Goal: Task Accomplishment & Management: Use online tool/utility

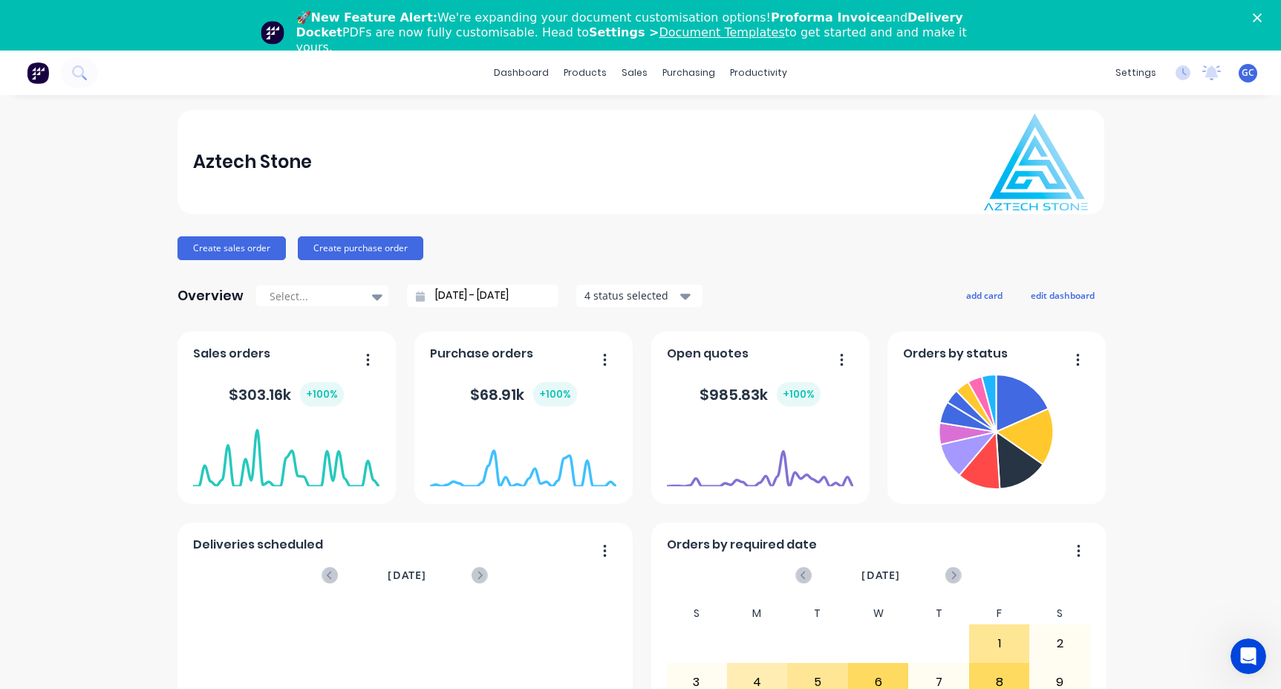
click at [32, 143] on div "Aztech Stone Create sales order Create purchase order Overview Select... [DATE]…" at bounding box center [640, 497] width 1281 height 775
click at [700, 119] on div "Purchase Orders" at bounding box center [731, 121] width 79 height 13
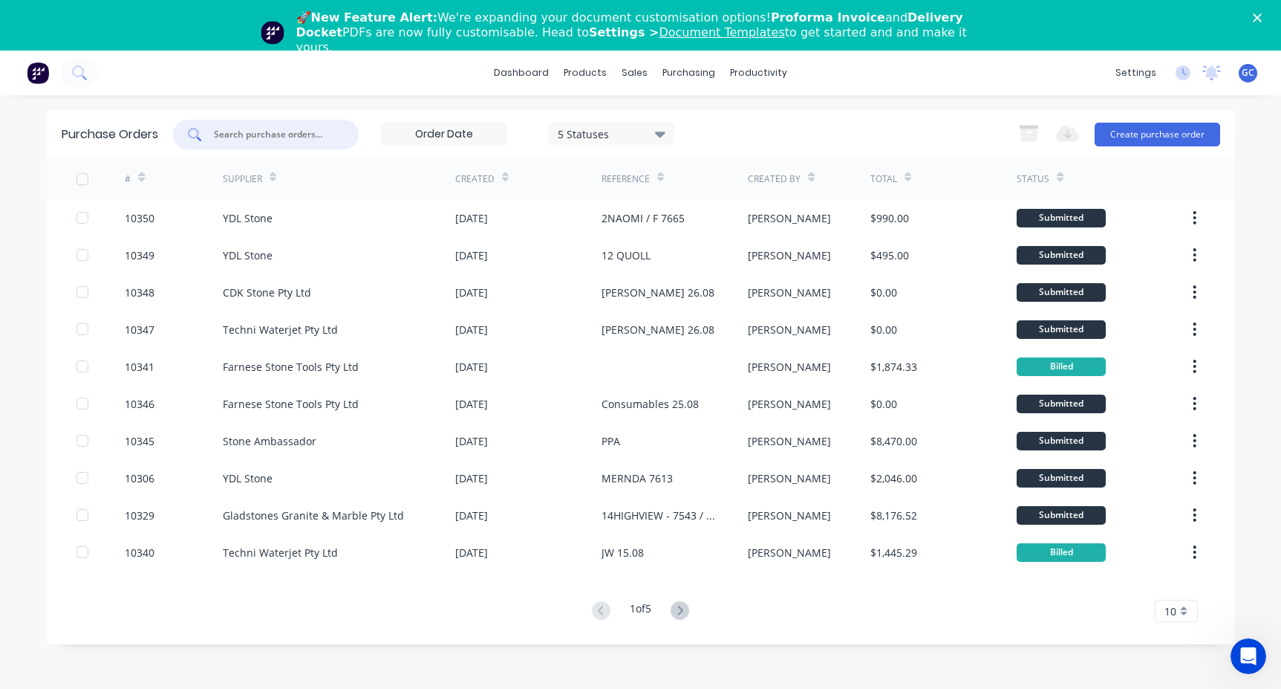
drag, startPoint x: 225, startPoint y: 134, endPoint x: 253, endPoint y: 130, distance: 28.5
click at [227, 134] on input "text" at bounding box center [273, 134] width 123 height 15
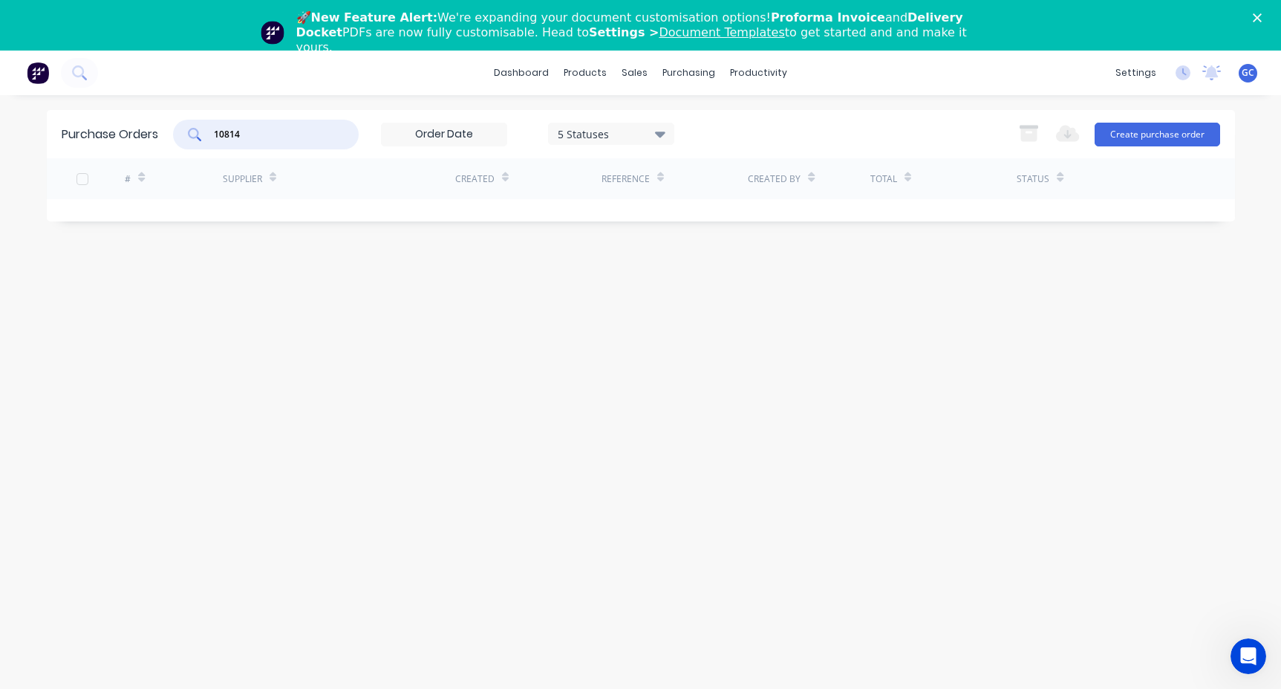
type input "10814"
click at [711, 117] on div "Purchase Orders" at bounding box center [736, 121] width 79 height 13
click at [660, 131] on icon at bounding box center [660, 134] width 10 height 6
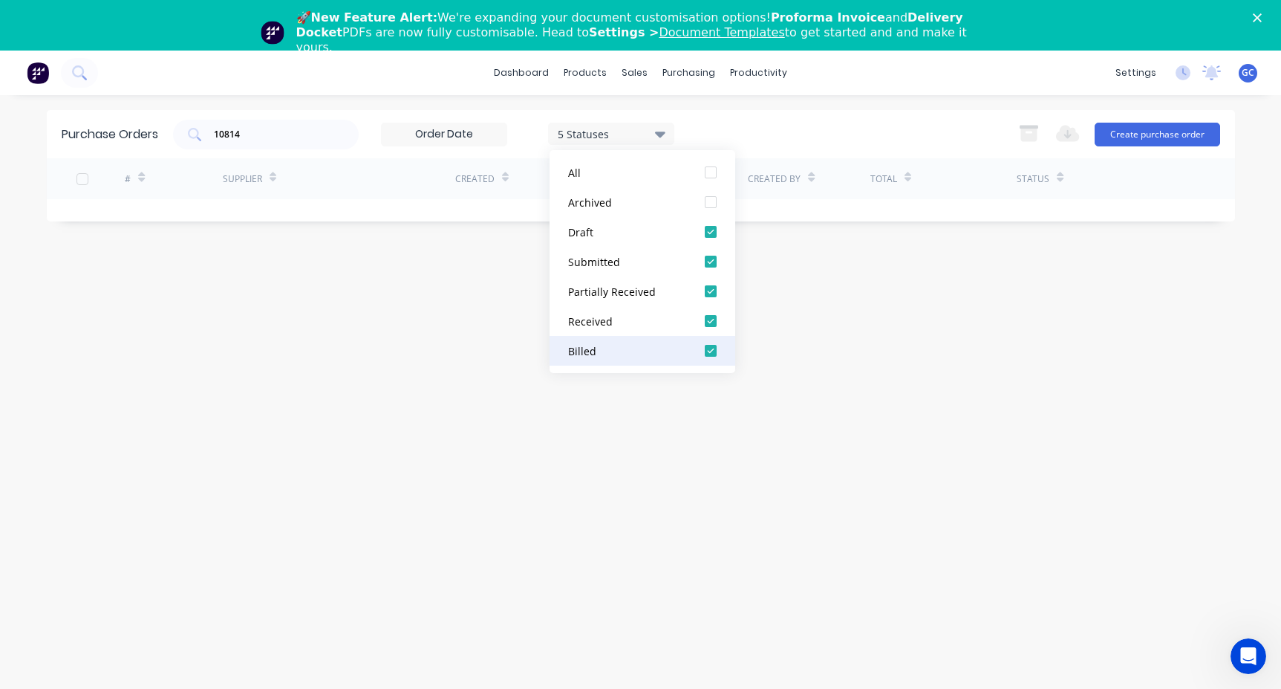
click at [578, 348] on div "Billed" at bounding box center [627, 351] width 119 height 16
click at [575, 170] on div "All" at bounding box center [627, 173] width 119 height 16
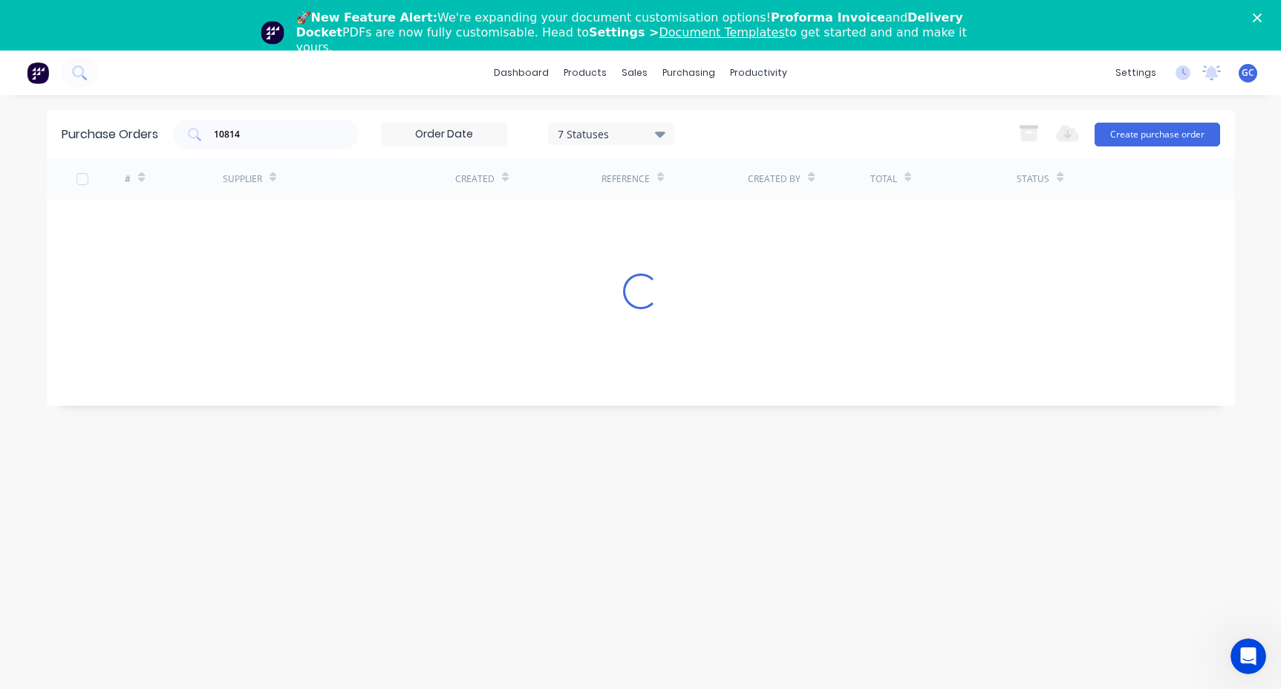
drag, startPoint x: 429, startPoint y: 409, endPoint x: 368, endPoint y: 317, distance: 110.0
click at [424, 401] on div "Purchase Orders 10814 7 Statuses 7 Statuses Export to Excel (XLSX) Create purch…" at bounding box center [641, 417] width 1188 height 614
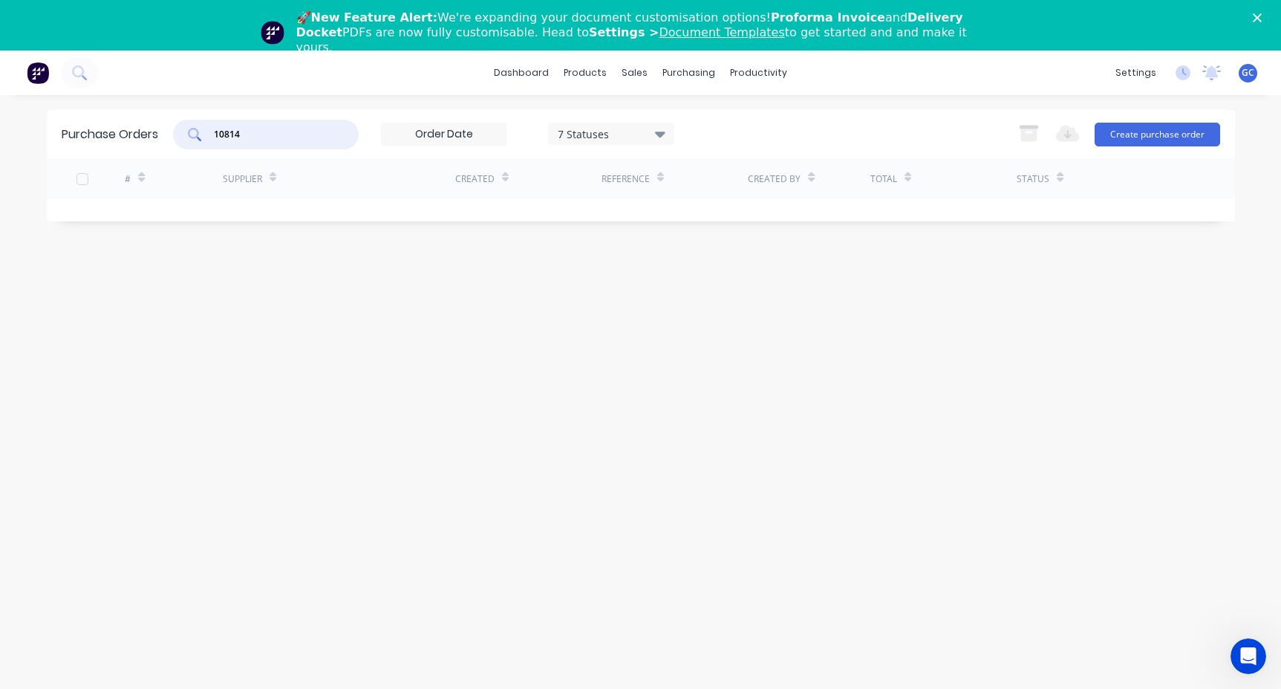
click at [248, 134] on input "10814" at bounding box center [273, 134] width 123 height 15
click at [721, 117] on div "Purchase Orders" at bounding box center [736, 121] width 79 height 13
click at [250, 131] on input "10814" at bounding box center [273, 134] width 123 height 15
click at [256, 132] on input "10814" at bounding box center [273, 134] width 123 height 15
drag, startPoint x: 245, startPoint y: 131, endPoint x: 180, endPoint y: 135, distance: 64.7
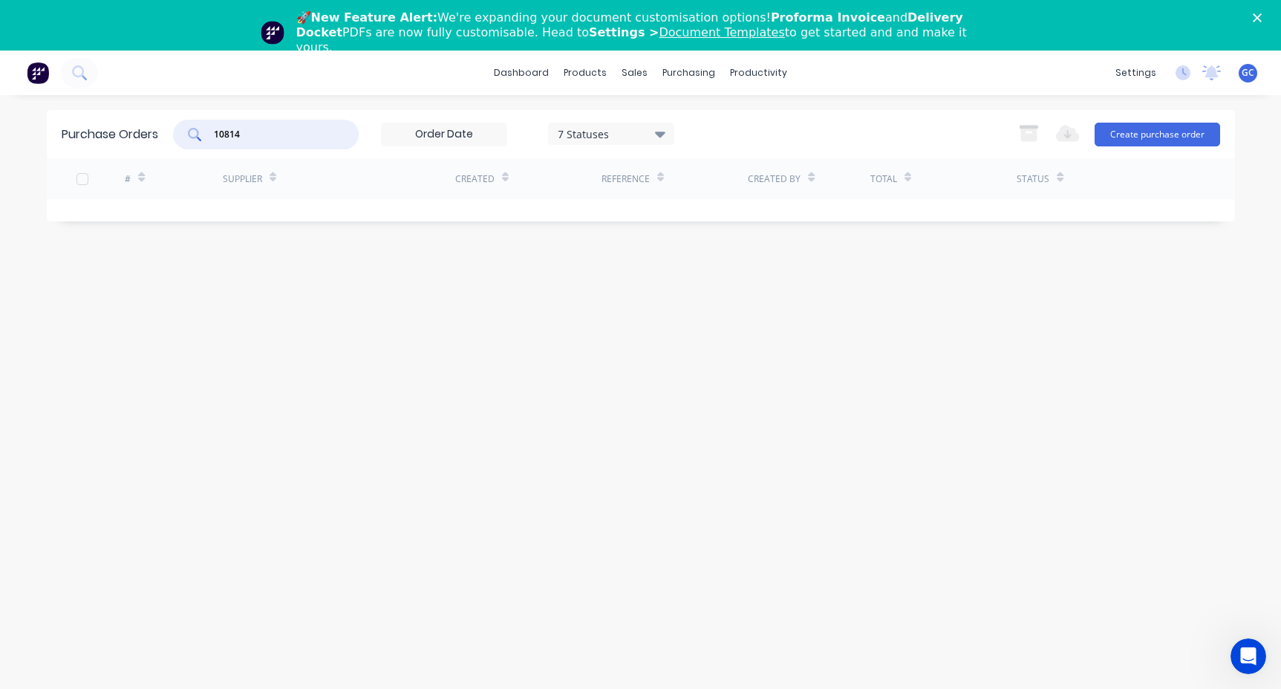
click at [180, 135] on div "10814" at bounding box center [266, 135] width 186 height 30
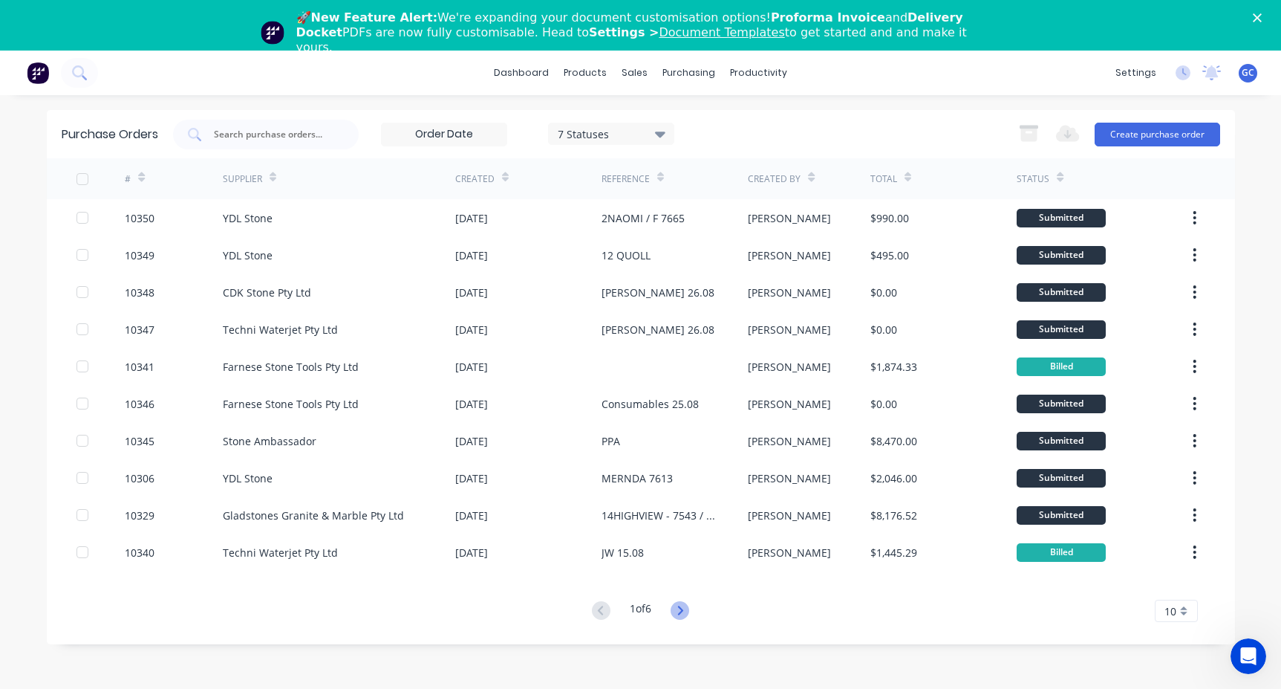
click at [680, 611] on icon at bounding box center [680, 610] width 19 height 19
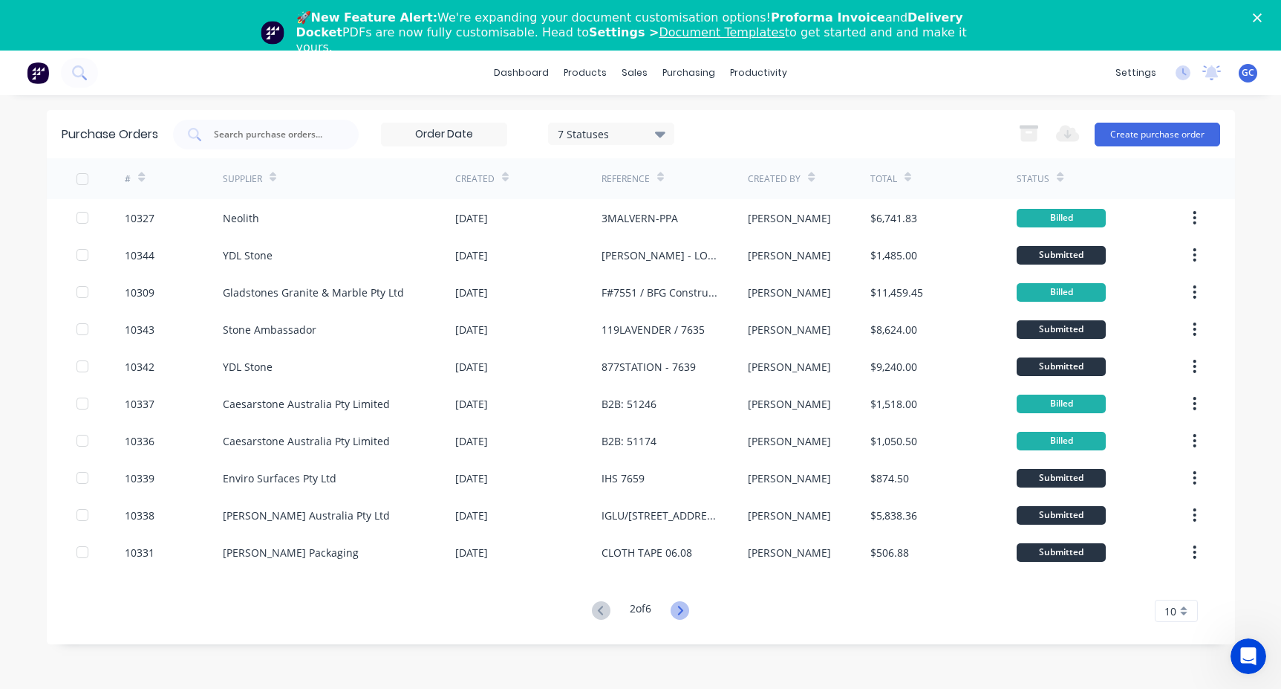
click at [683, 610] on icon at bounding box center [680, 610] width 19 height 19
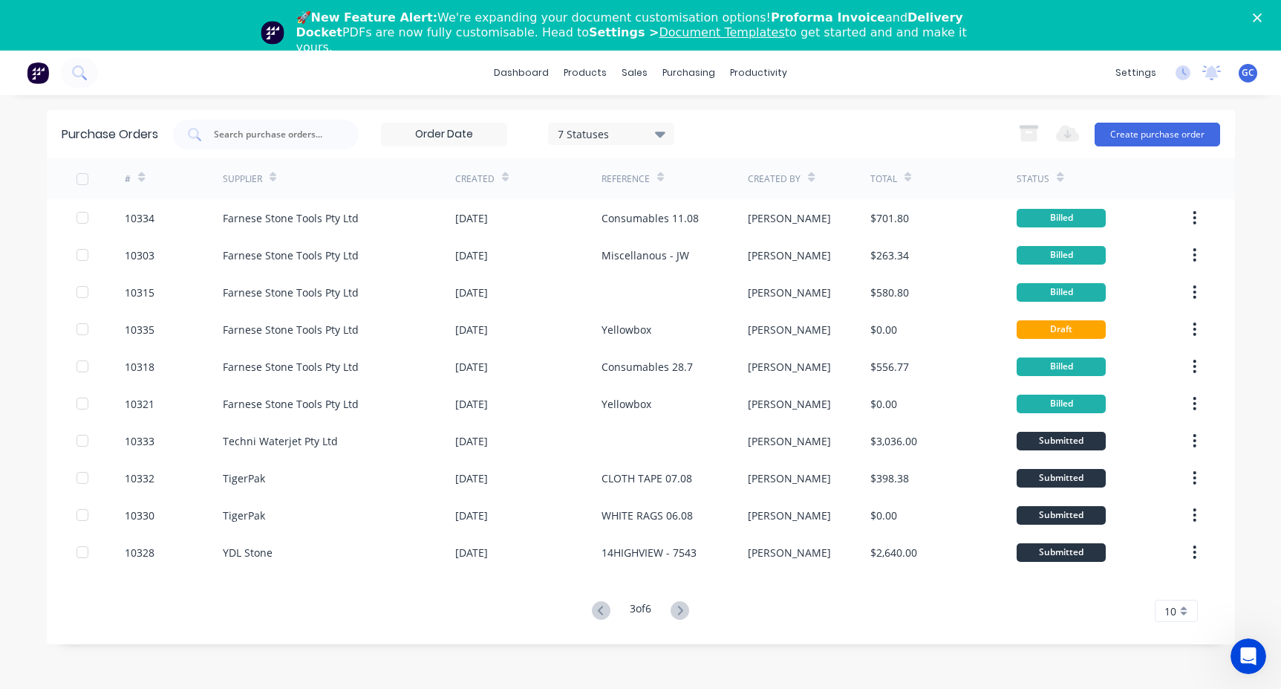
click at [683, 610] on icon at bounding box center [680, 610] width 19 height 19
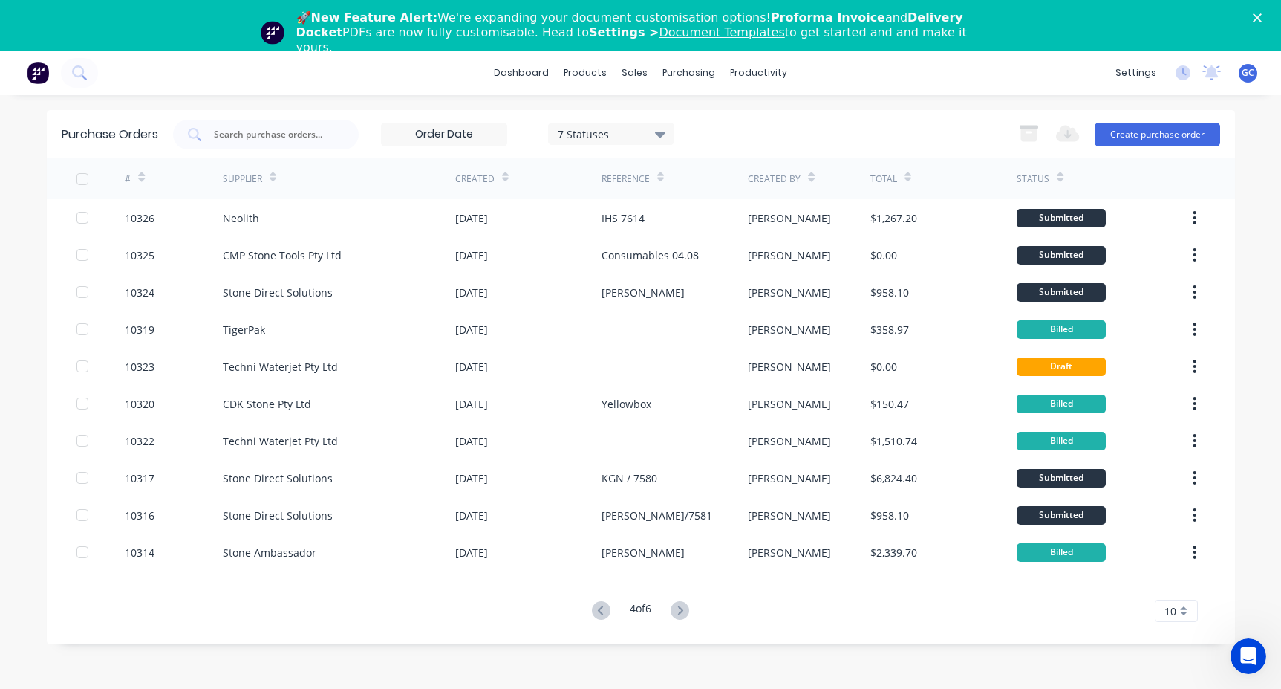
click at [683, 610] on icon at bounding box center [680, 610] width 19 height 19
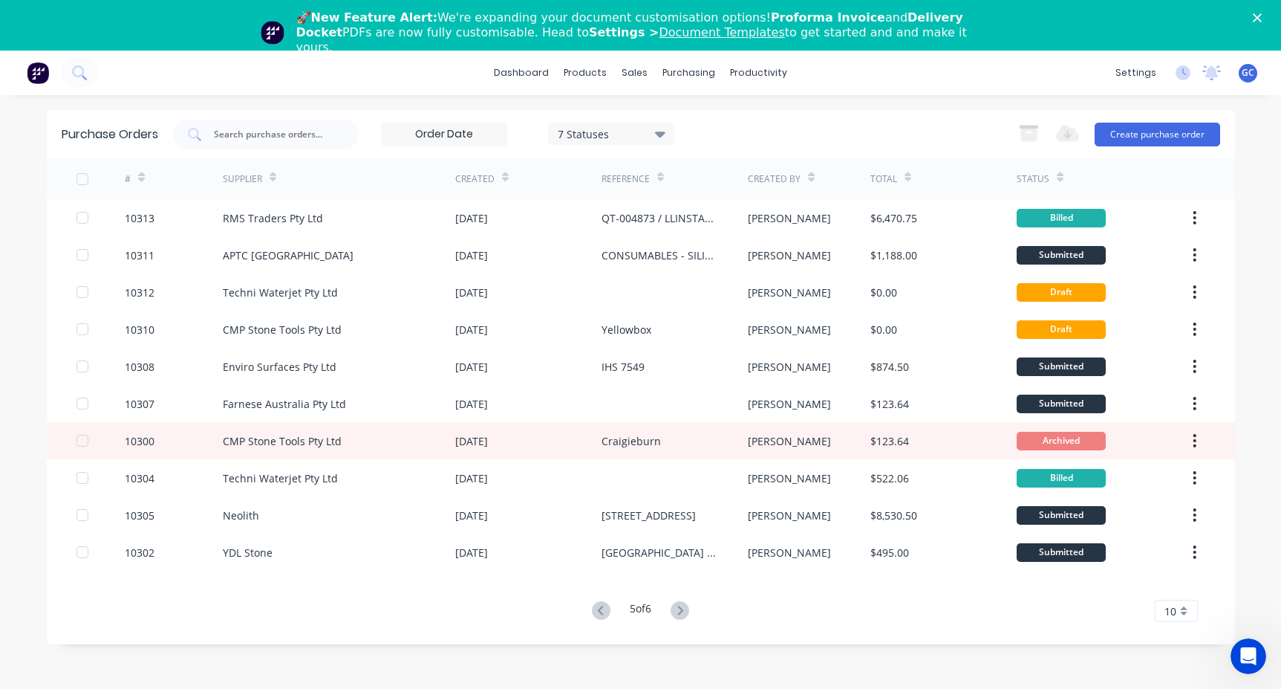
click at [683, 610] on icon at bounding box center [680, 610] width 19 height 19
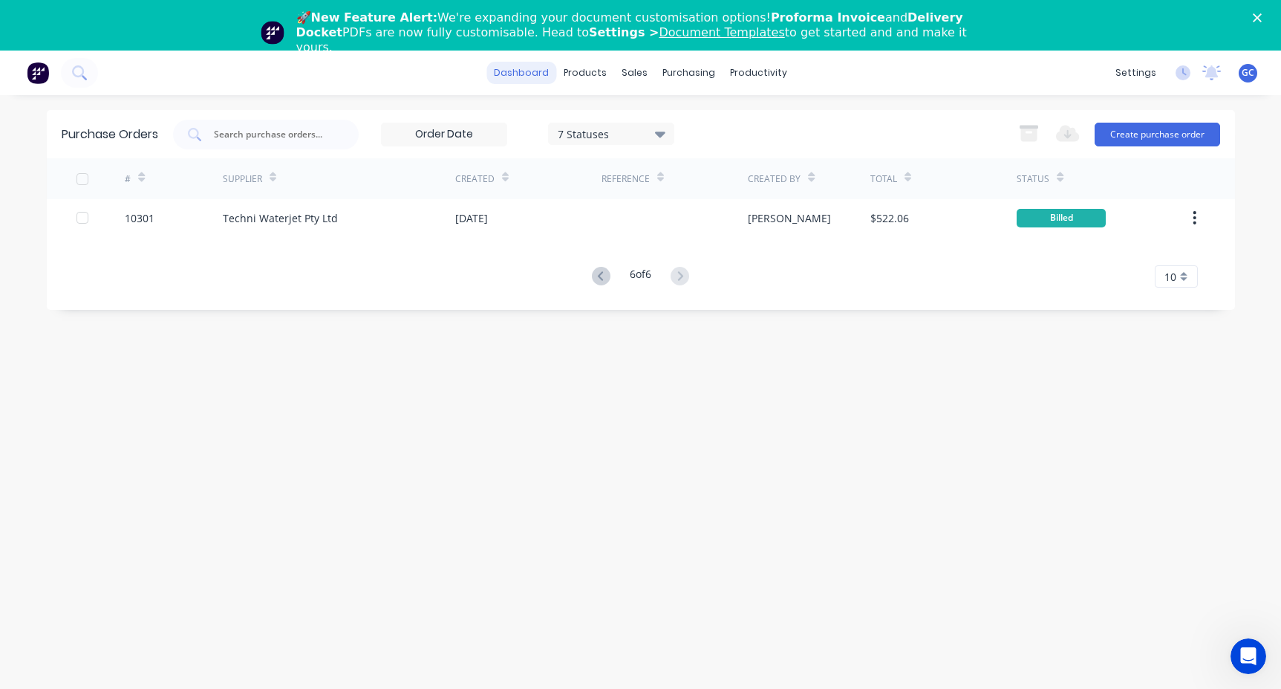
click at [535, 71] on link "dashboard" at bounding box center [521, 73] width 70 height 22
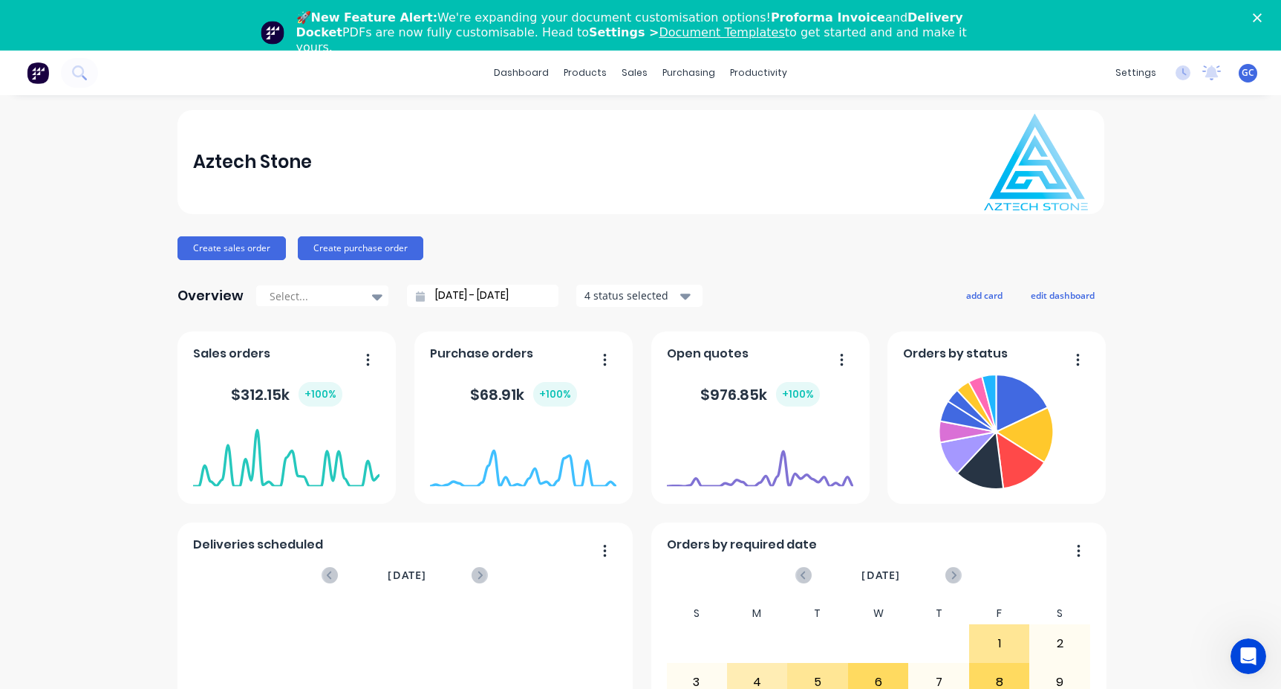
click at [33, 137] on div "Aztech Stone Create sales order Create purchase order Overview Select... [DATE]…" at bounding box center [640, 497] width 1281 height 775
click at [694, 72] on div "purchasing" at bounding box center [689, 73] width 68 height 22
click at [712, 120] on div "Purchase Orders" at bounding box center [731, 121] width 79 height 13
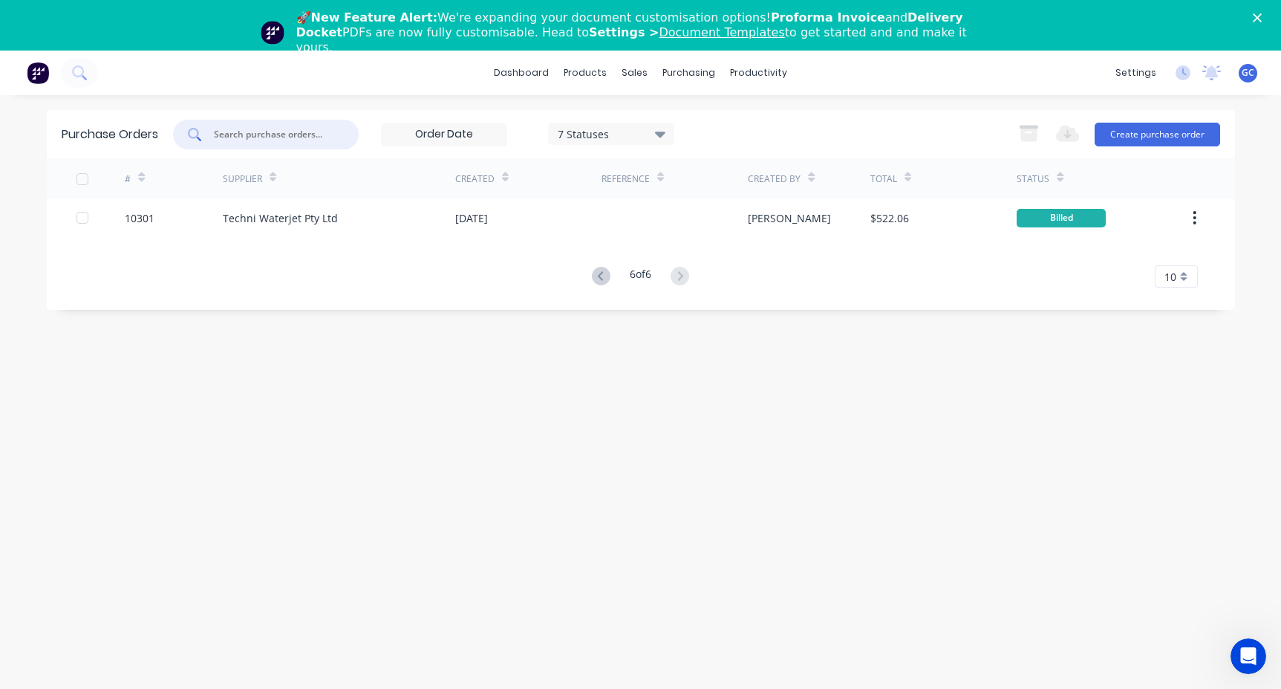
click at [221, 134] on input "text" at bounding box center [273, 134] width 123 height 15
type input "10346"
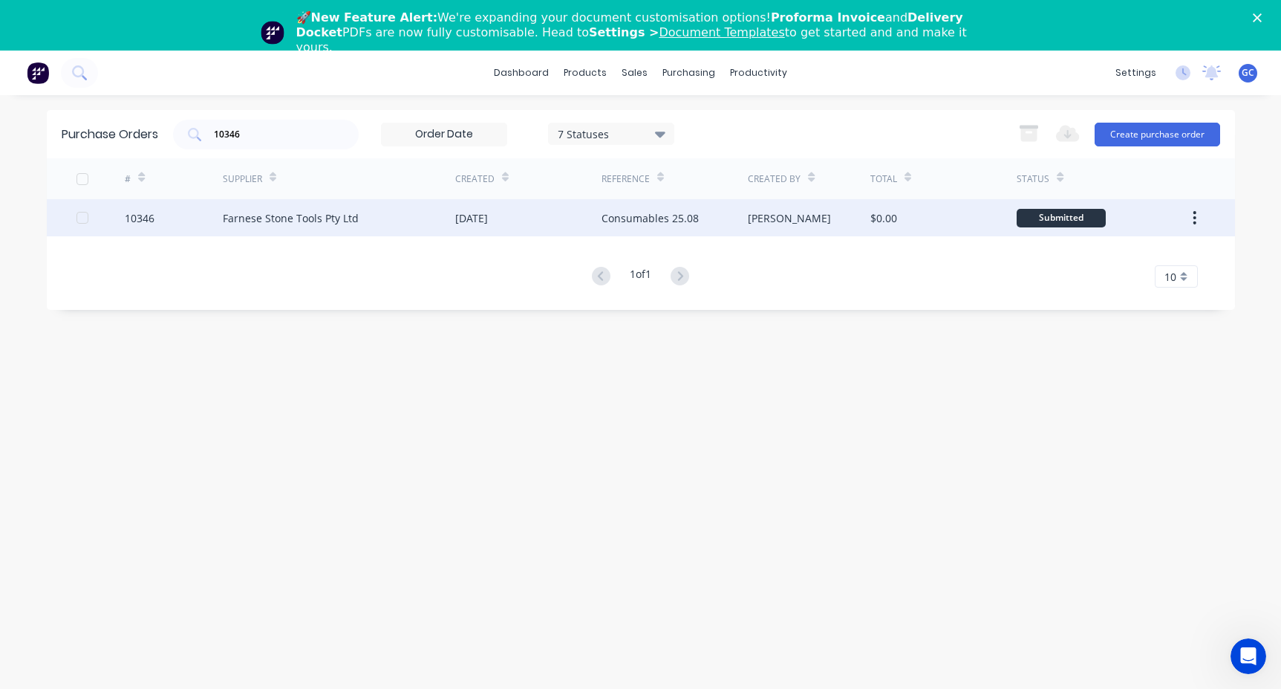
click at [145, 217] on div "10346" at bounding box center [140, 218] width 30 height 16
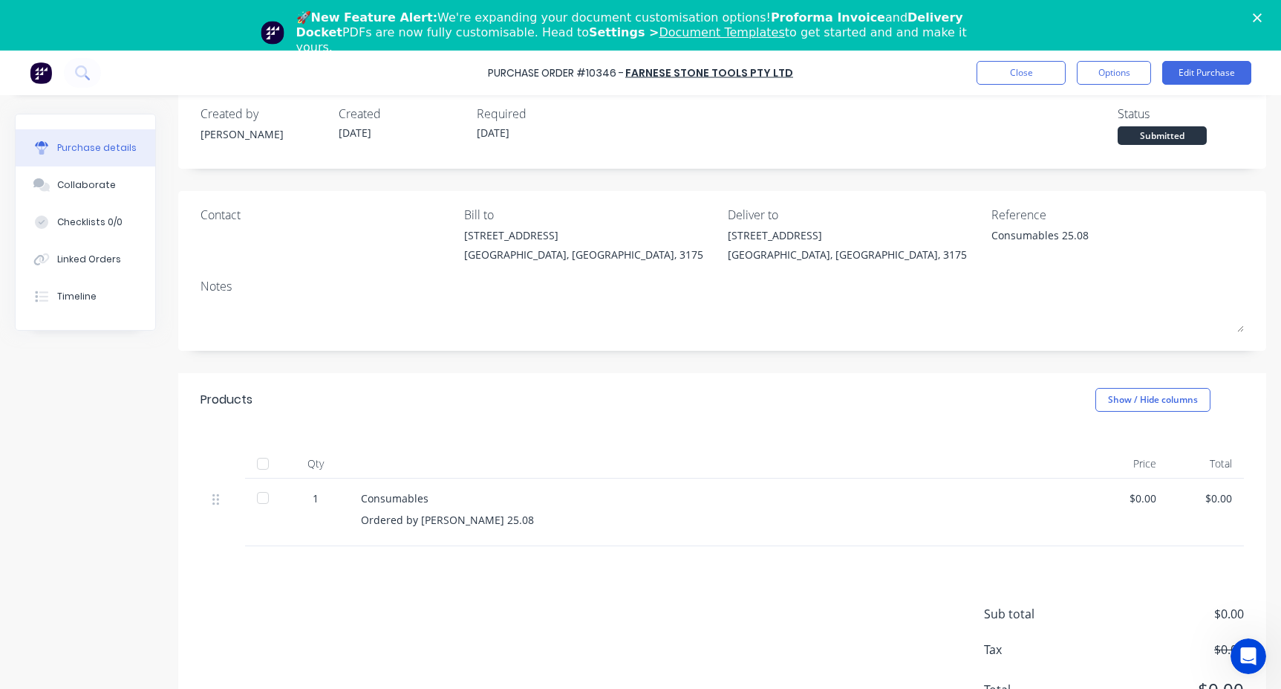
scroll to position [42, 0]
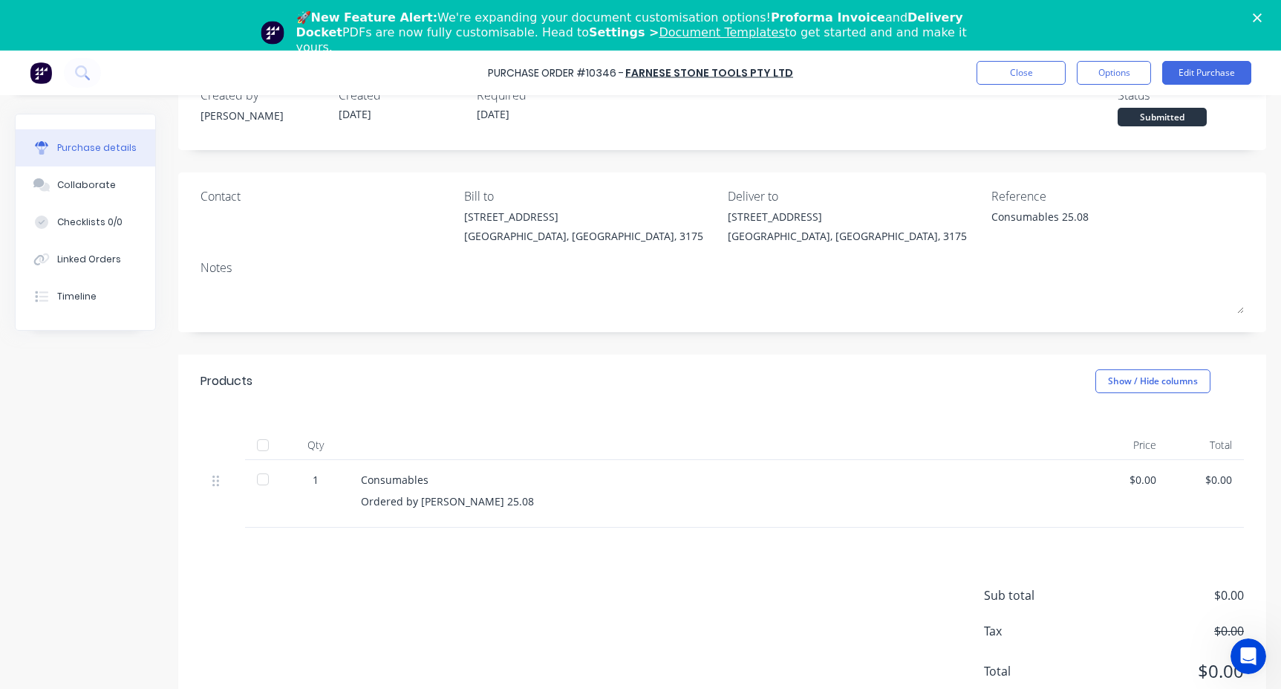
click at [360, 479] on div "Consumables Ordered by [PERSON_NAME] 25.08" at bounding box center [720, 494] width 743 height 68
drag, startPoint x: 362, startPoint y: 478, endPoint x: 458, endPoint y: 477, distance: 95.8
click at [458, 477] on div "Consumables" at bounding box center [720, 480] width 719 height 16
click at [1102, 68] on button "Options" at bounding box center [1114, 73] width 74 height 24
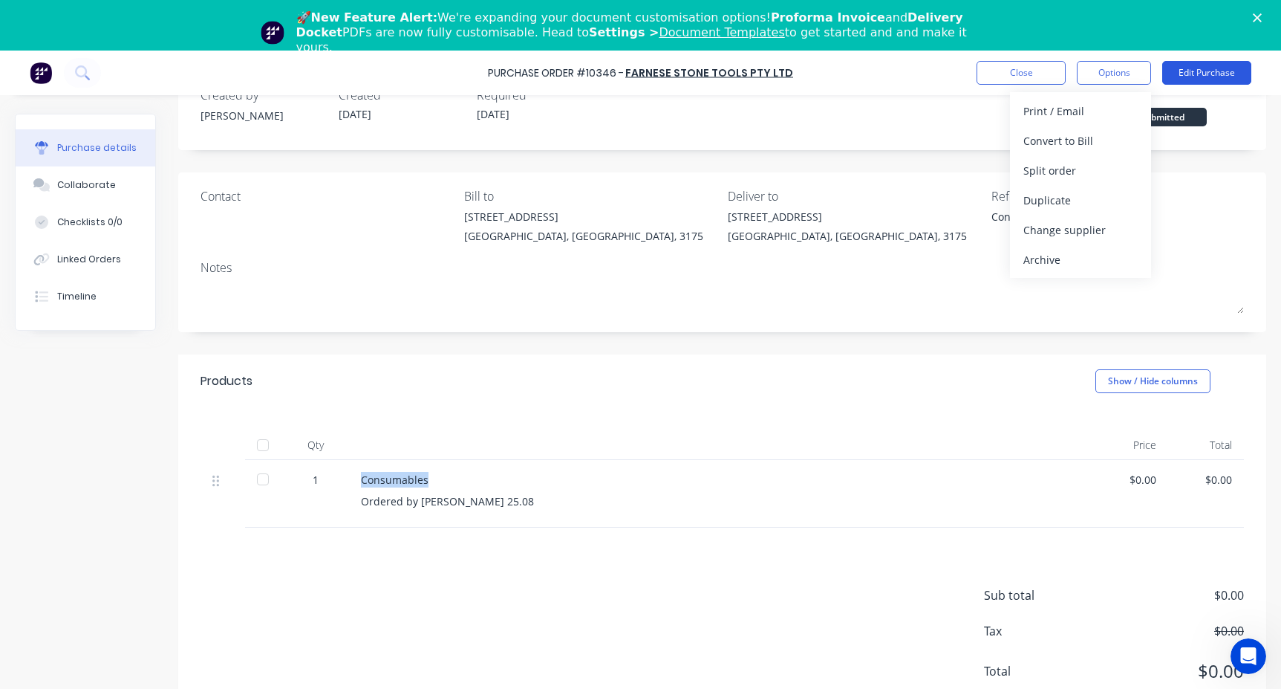
click at [1202, 71] on button "Edit Purchase" at bounding box center [1206, 73] width 89 height 24
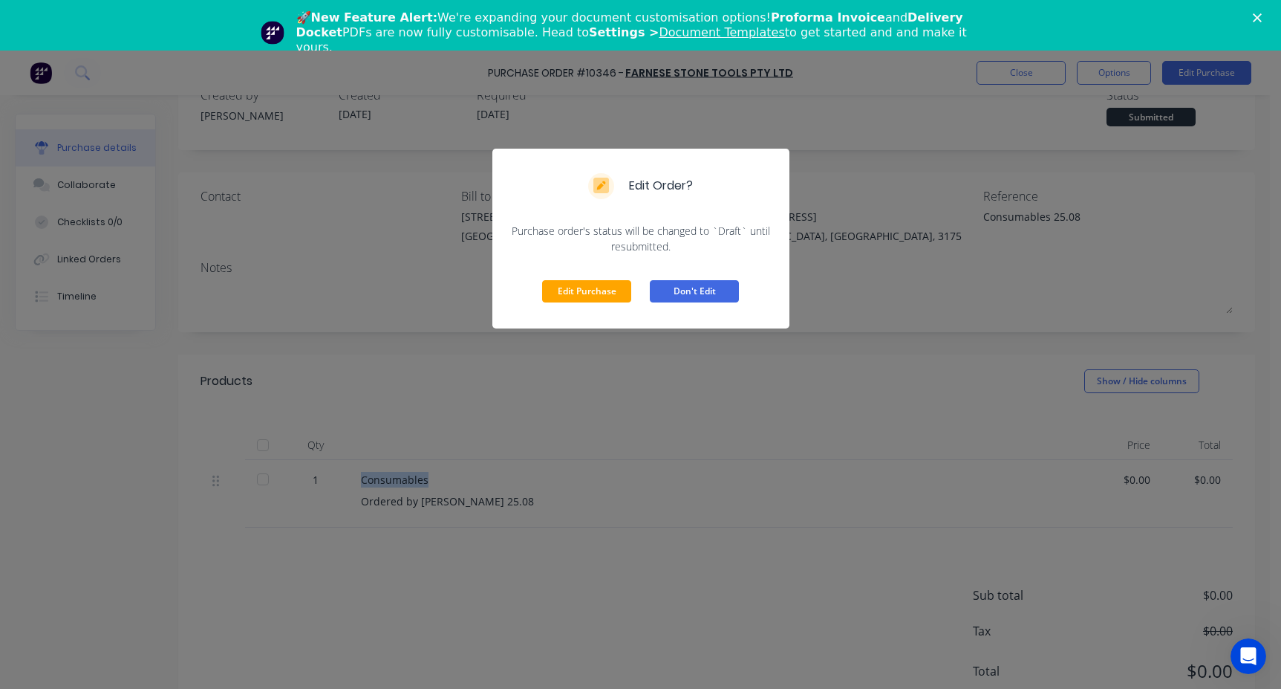
click at [691, 290] on button "Don't Edit" at bounding box center [694, 291] width 89 height 22
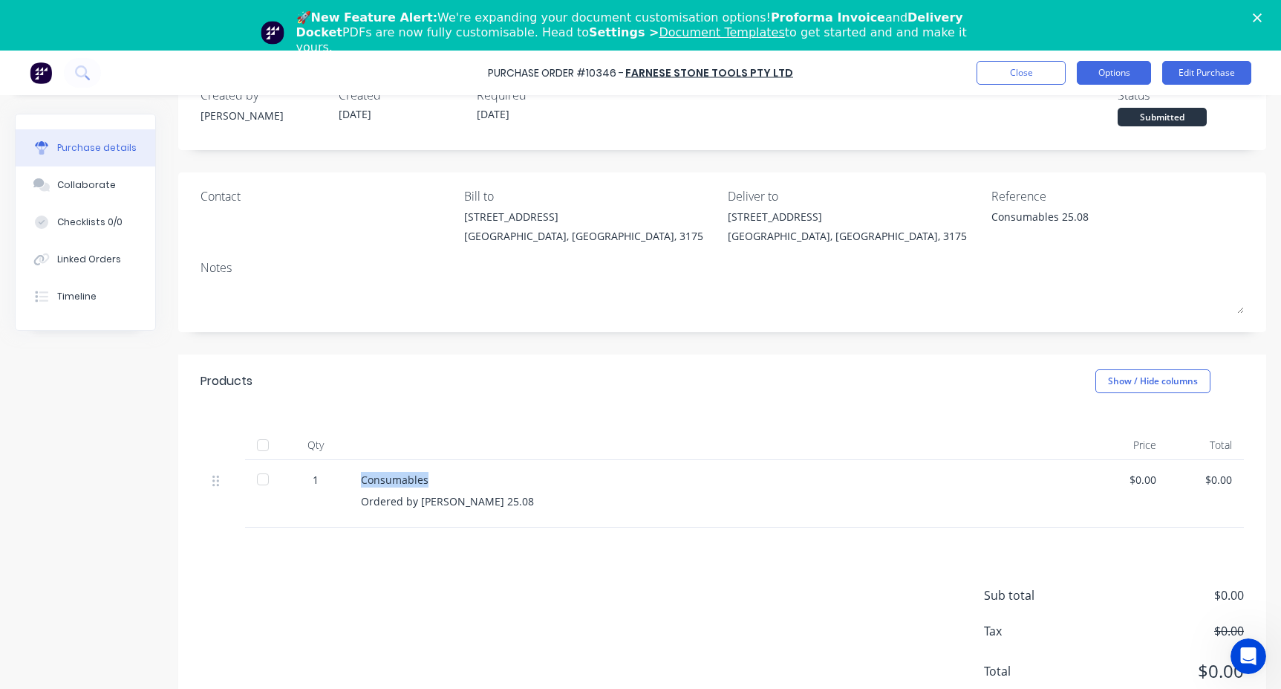
click at [1109, 71] on button "Options" at bounding box center [1114, 73] width 74 height 24
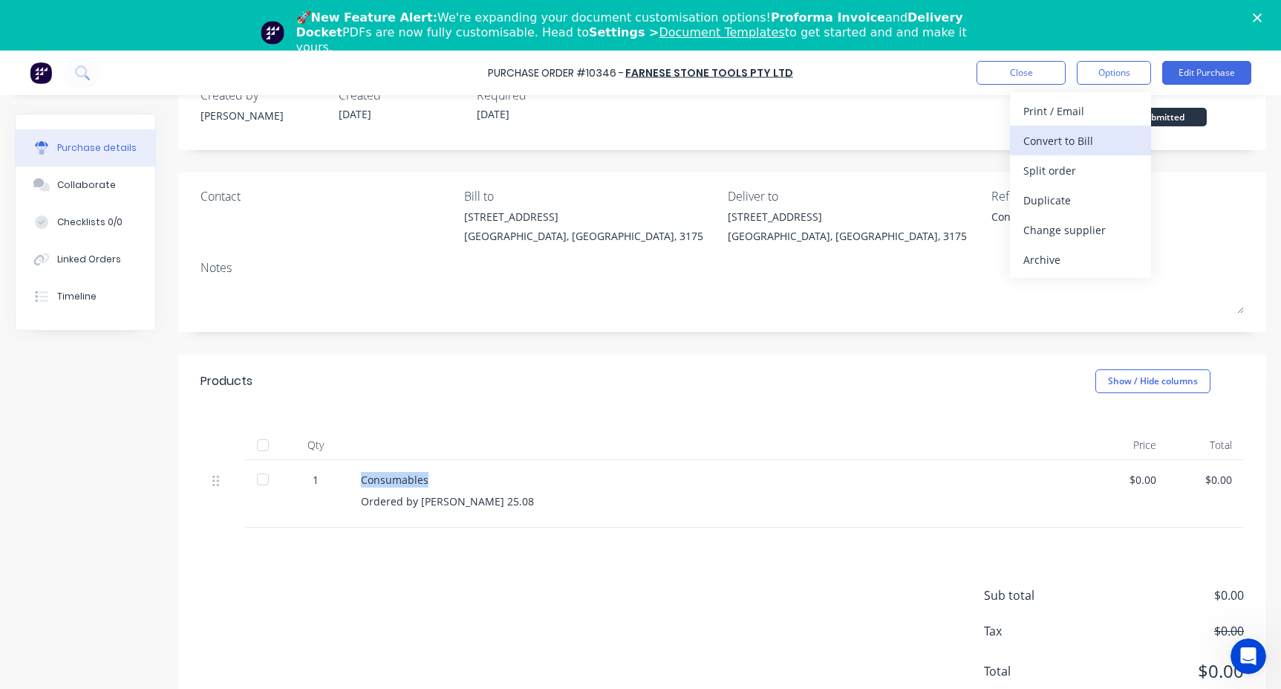
click at [1055, 140] on div "Convert to Bill" at bounding box center [1080, 141] width 114 height 22
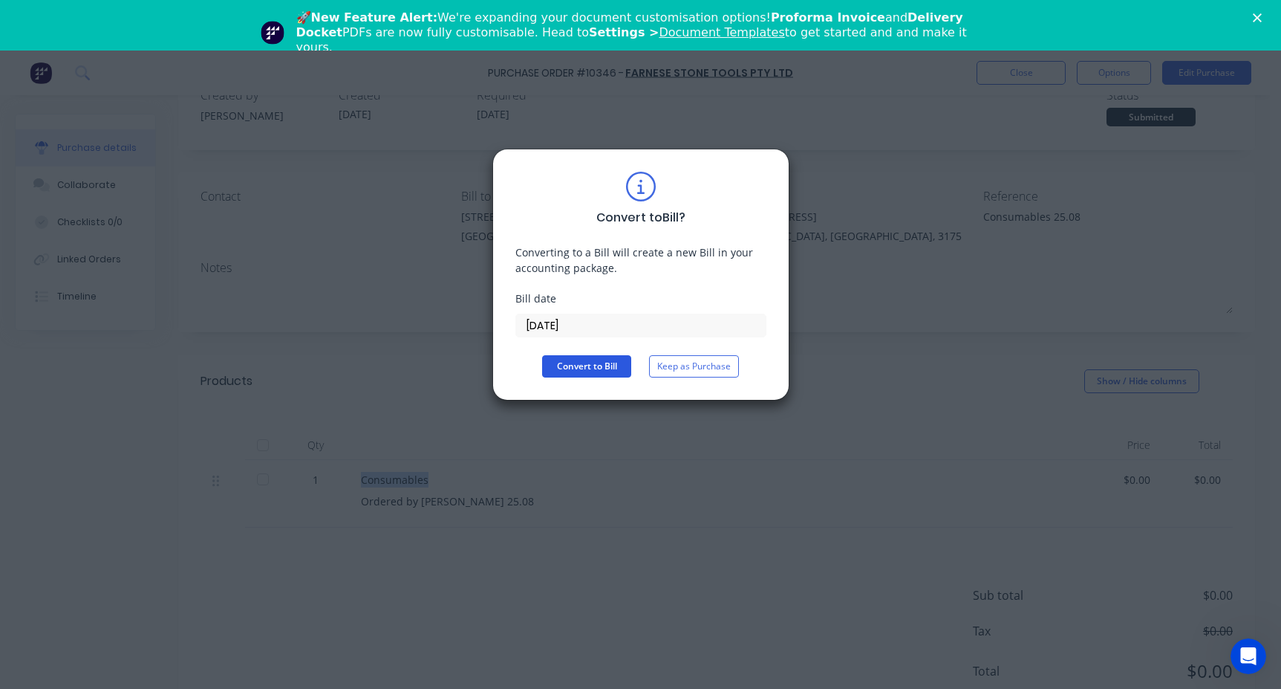
click at [601, 368] on button "Convert to Bill" at bounding box center [586, 366] width 89 height 22
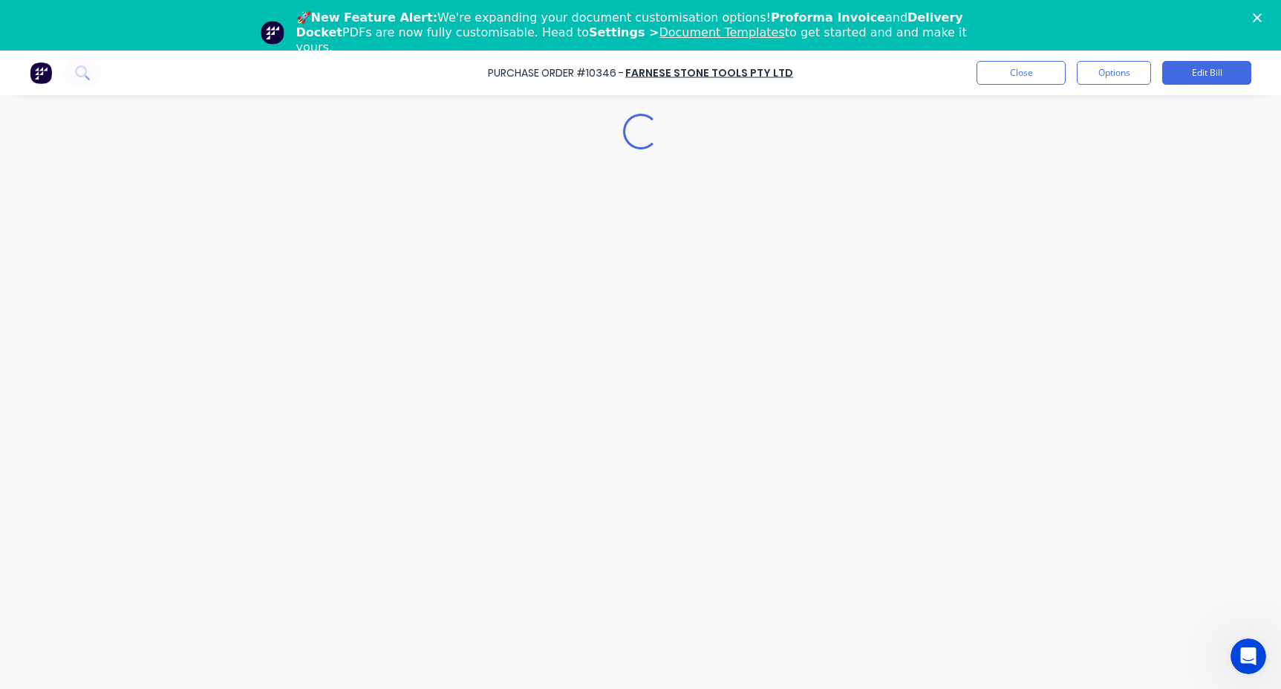
type textarea "x"
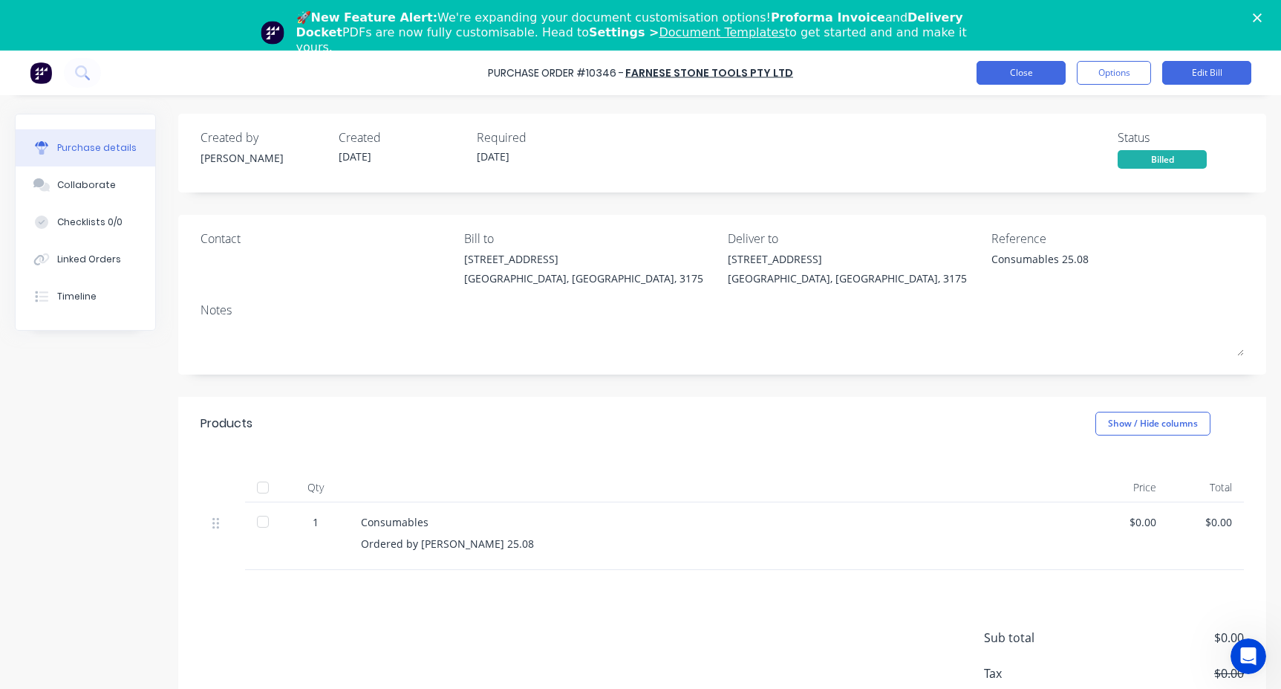
click at [1026, 70] on button "Close" at bounding box center [1021, 73] width 89 height 24
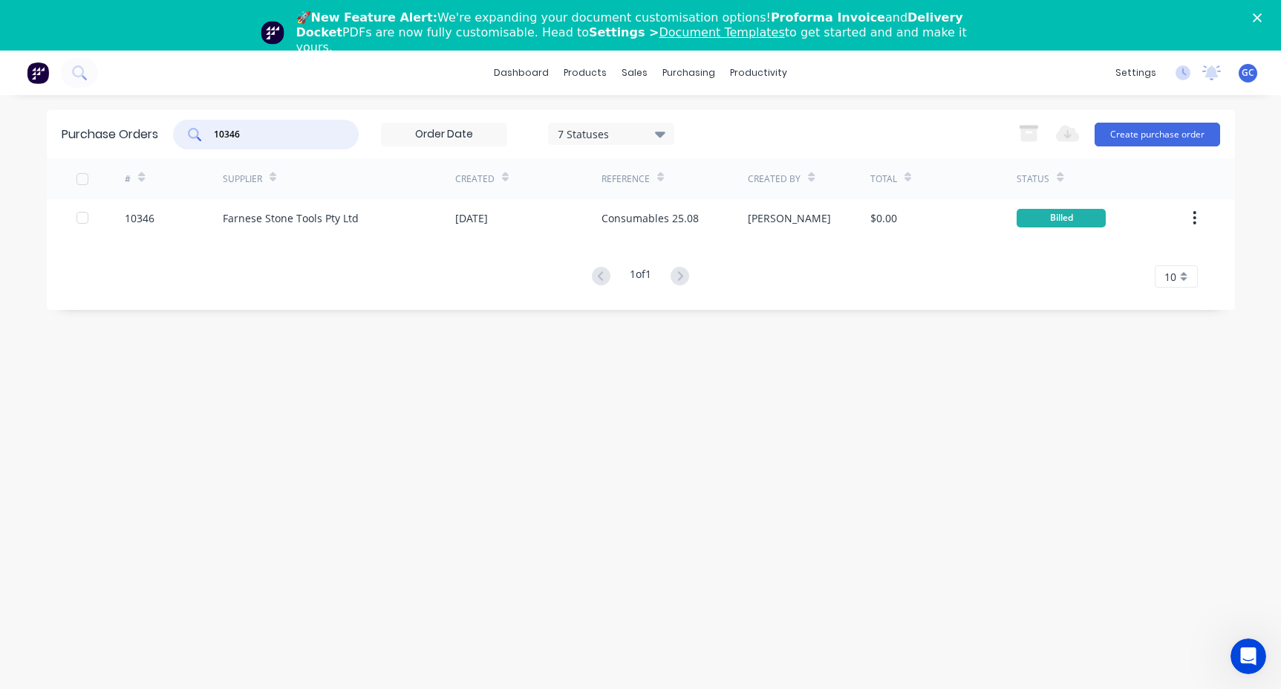
drag, startPoint x: 256, startPoint y: 129, endPoint x: 208, endPoint y: 134, distance: 47.7
click at [208, 134] on div "10346" at bounding box center [266, 135] width 186 height 30
type input "10343"
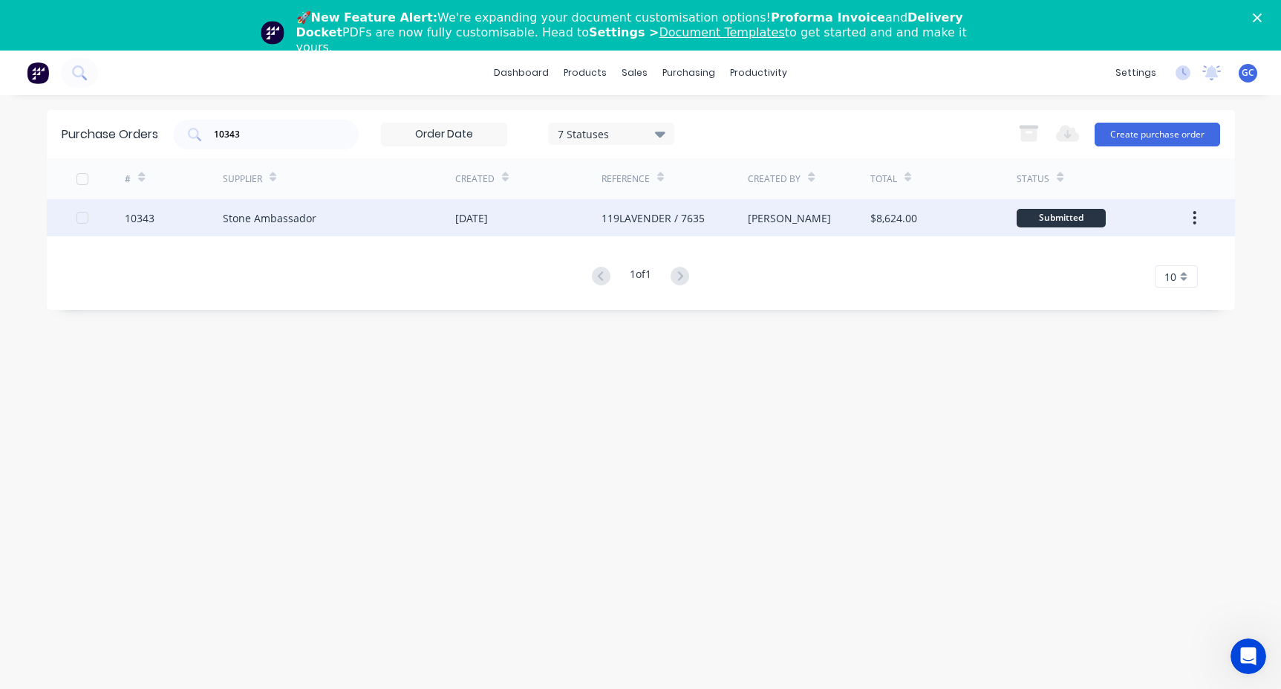
click at [139, 215] on div "10343" at bounding box center [140, 218] width 30 height 16
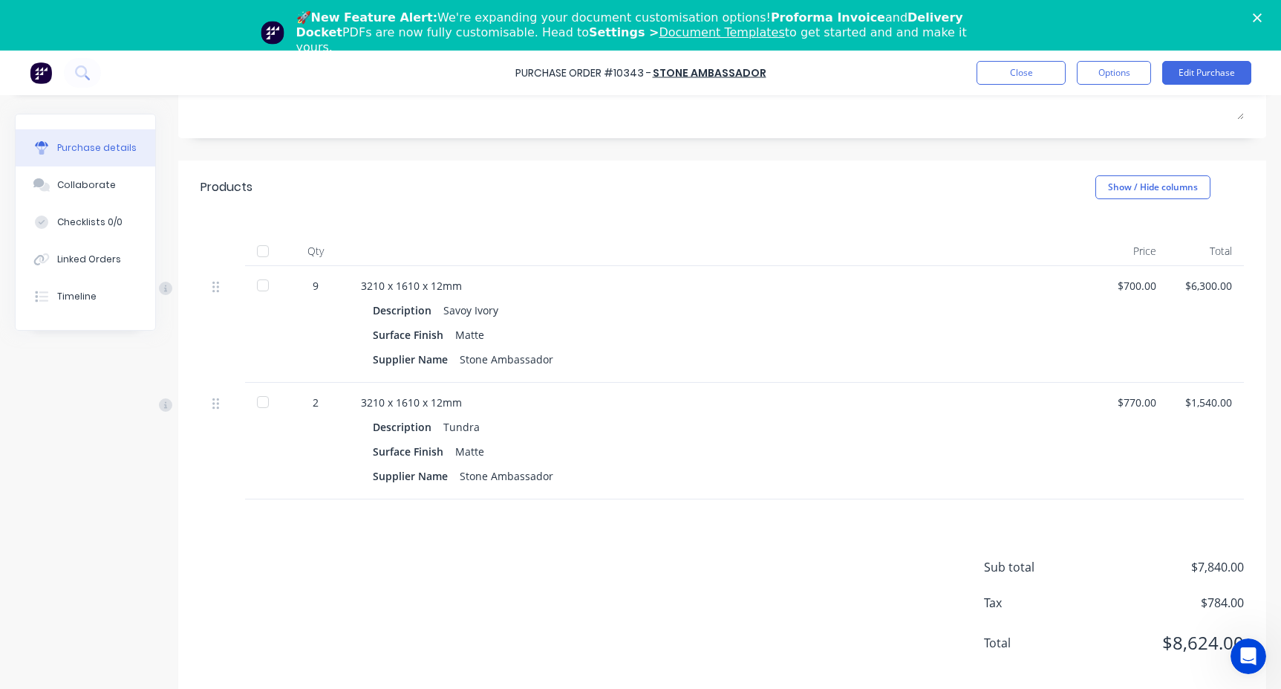
scroll to position [51, 0]
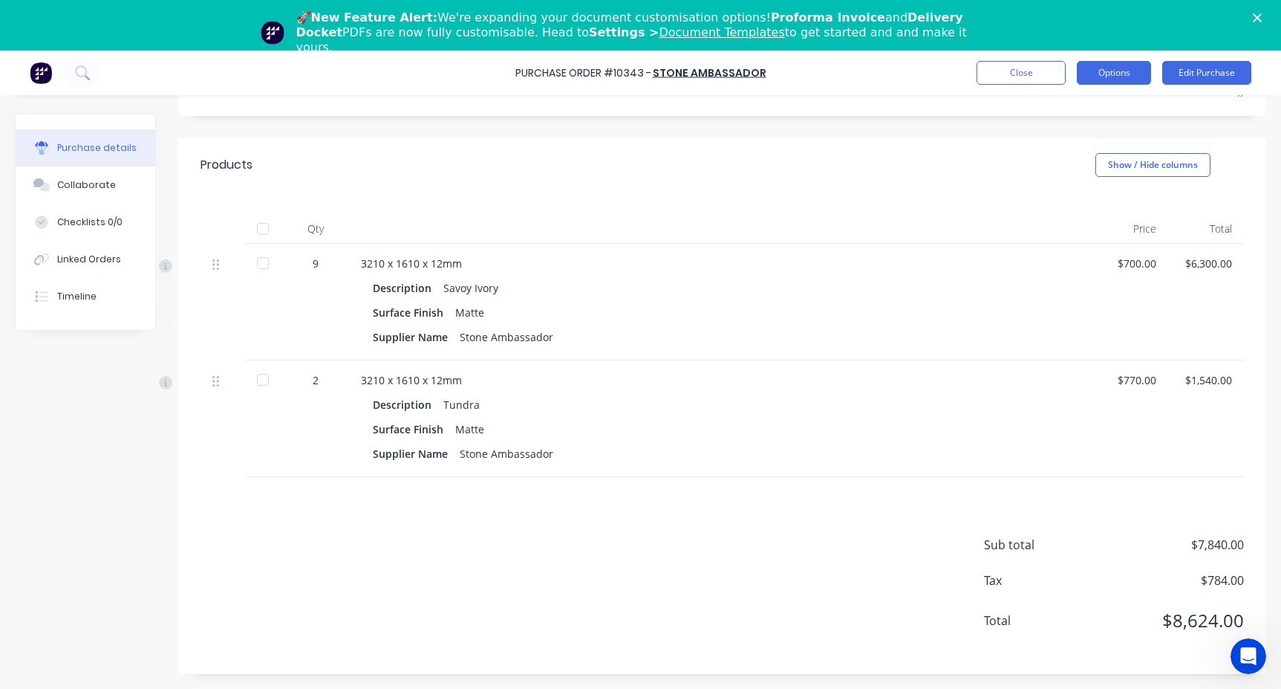
click at [1111, 73] on button "Options" at bounding box center [1114, 73] width 74 height 24
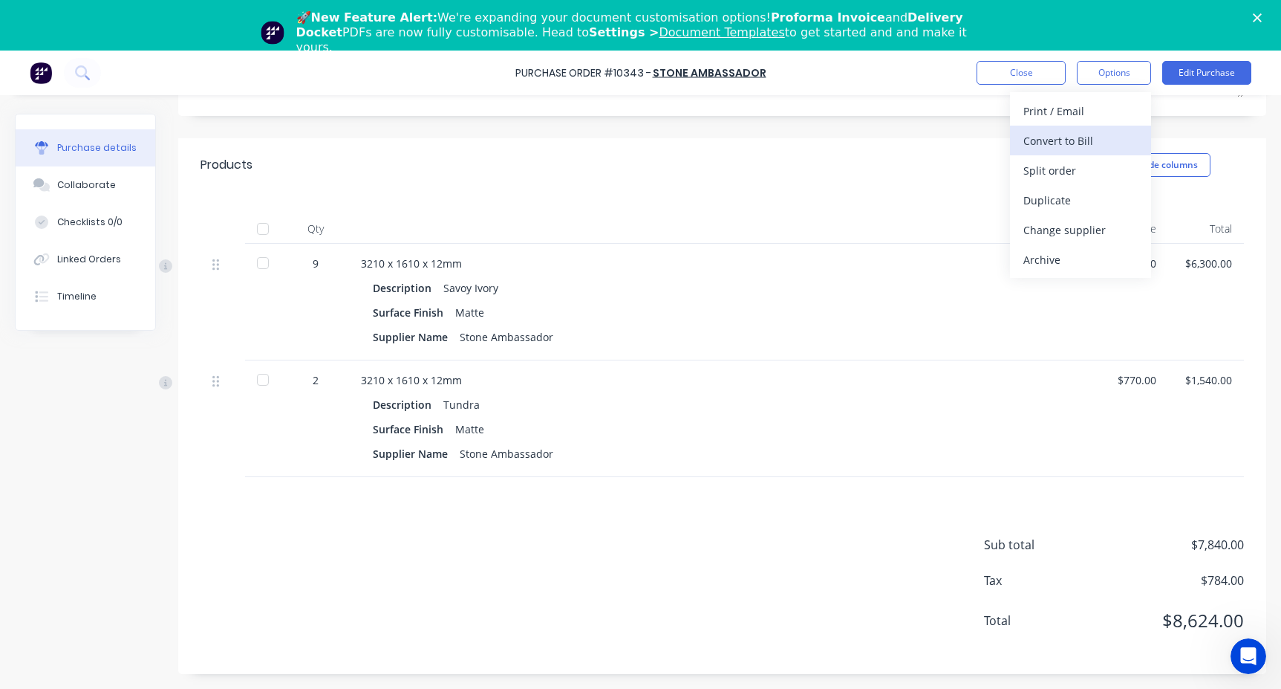
click at [1047, 139] on div "Convert to Bill" at bounding box center [1080, 141] width 114 height 22
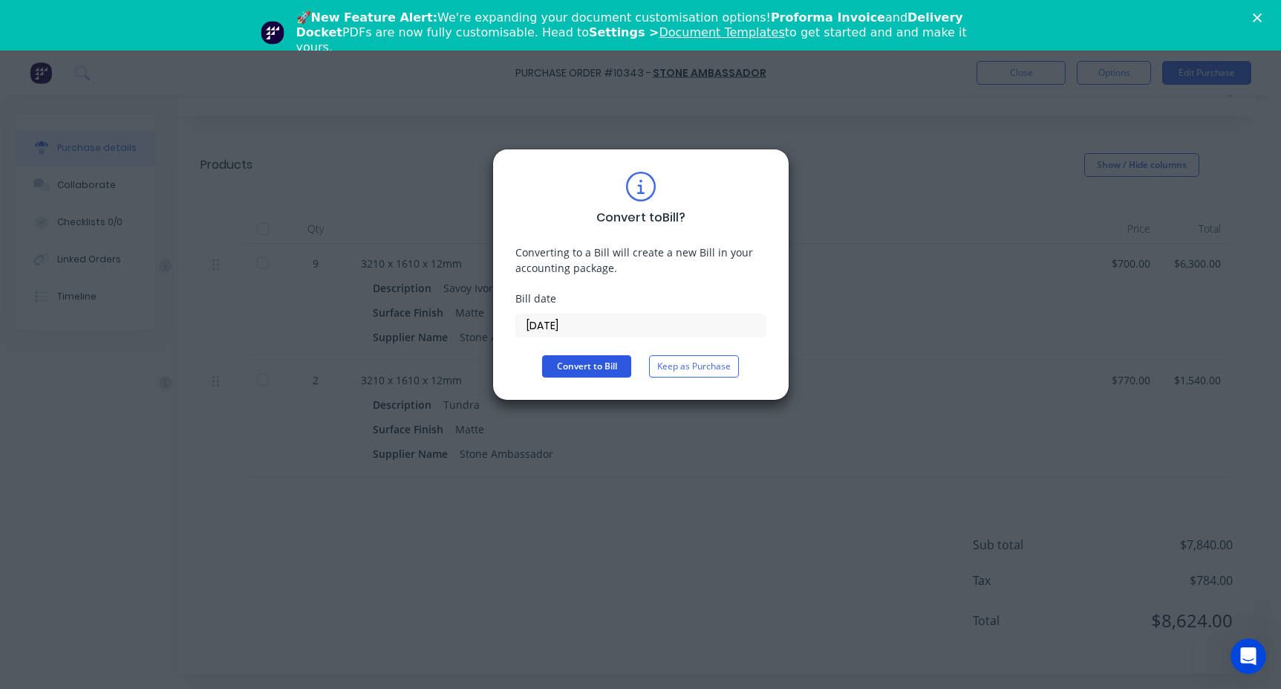
click at [592, 365] on button "Convert to Bill" at bounding box center [586, 366] width 89 height 22
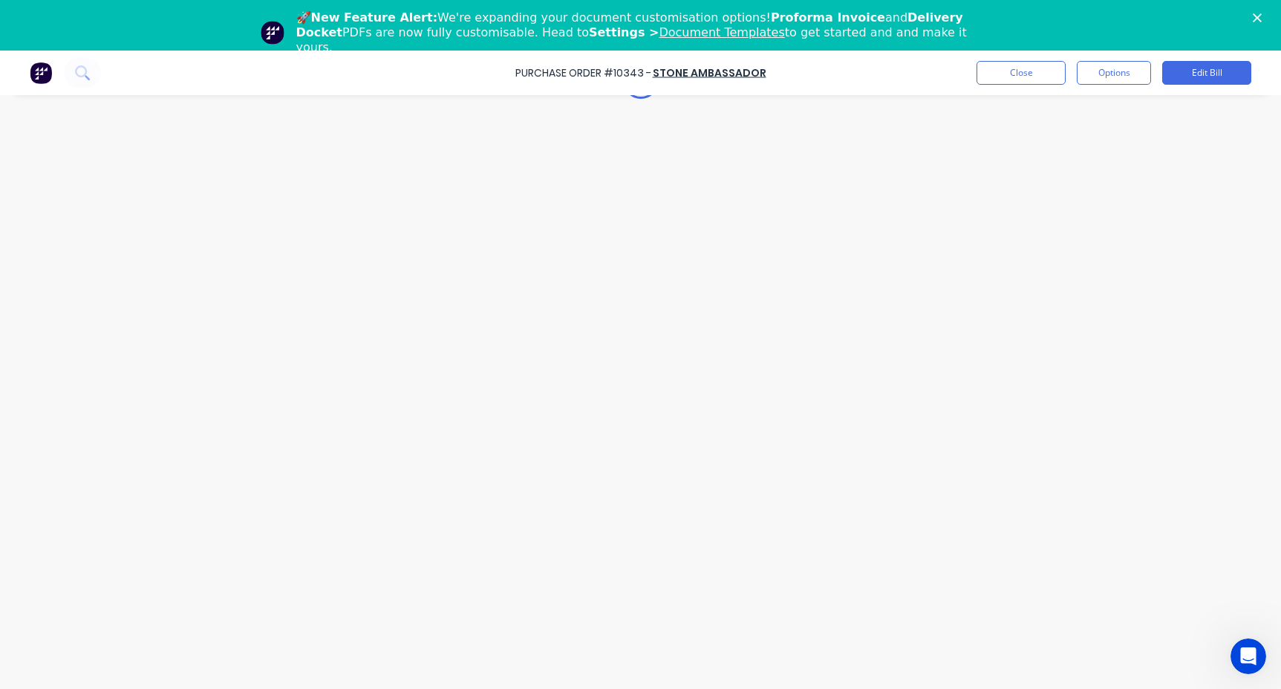
type textarea "x"
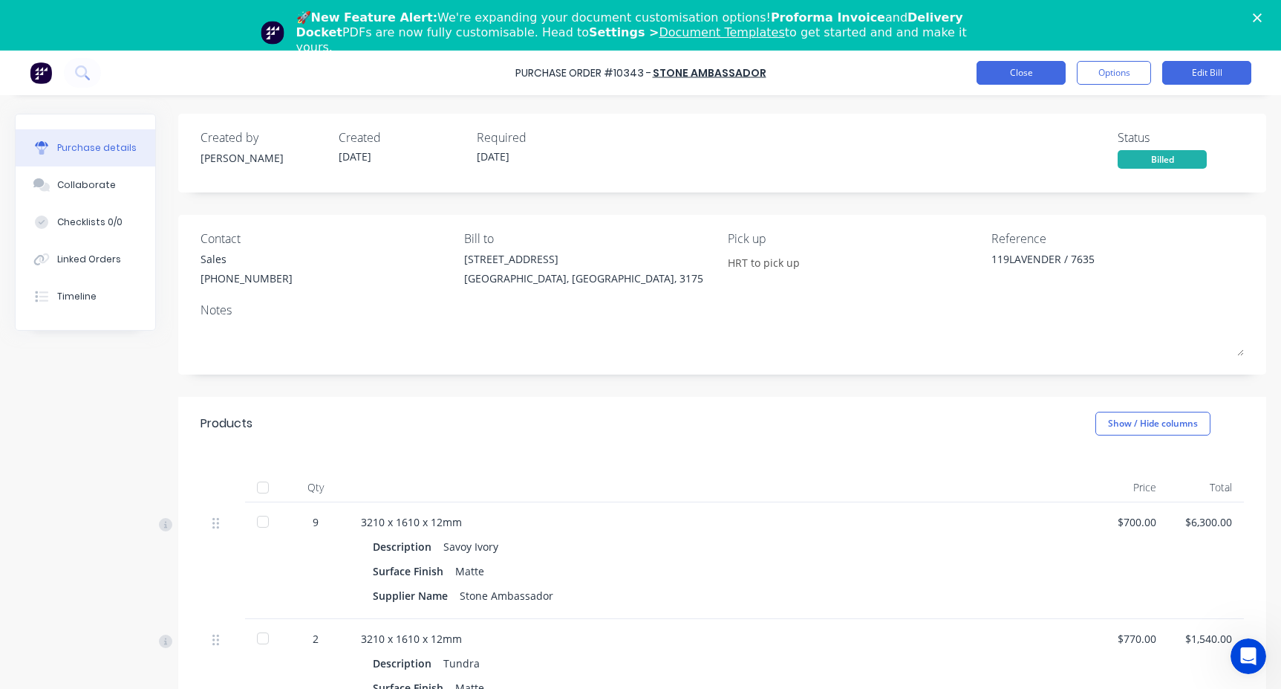
click at [1027, 74] on button "Close" at bounding box center [1021, 73] width 89 height 24
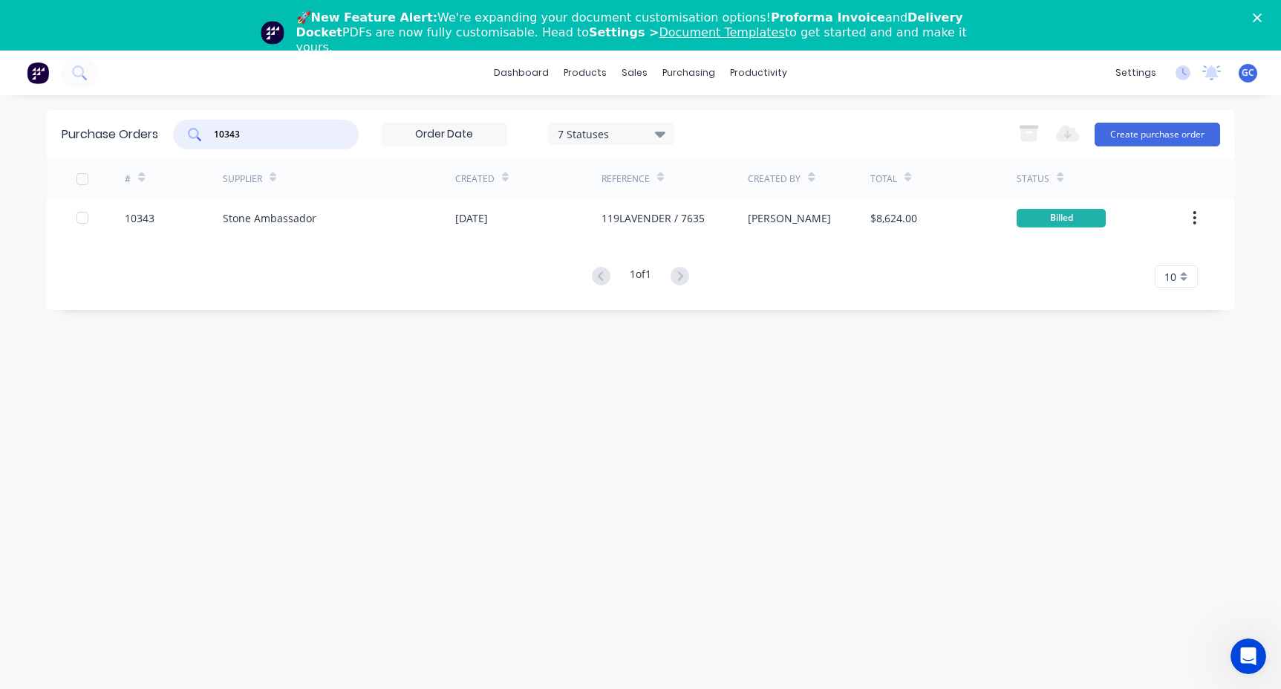
drag, startPoint x: 249, startPoint y: 131, endPoint x: 195, endPoint y: 137, distance: 54.5
click at [195, 137] on div "10343" at bounding box center [266, 135] width 186 height 30
type input "10344"
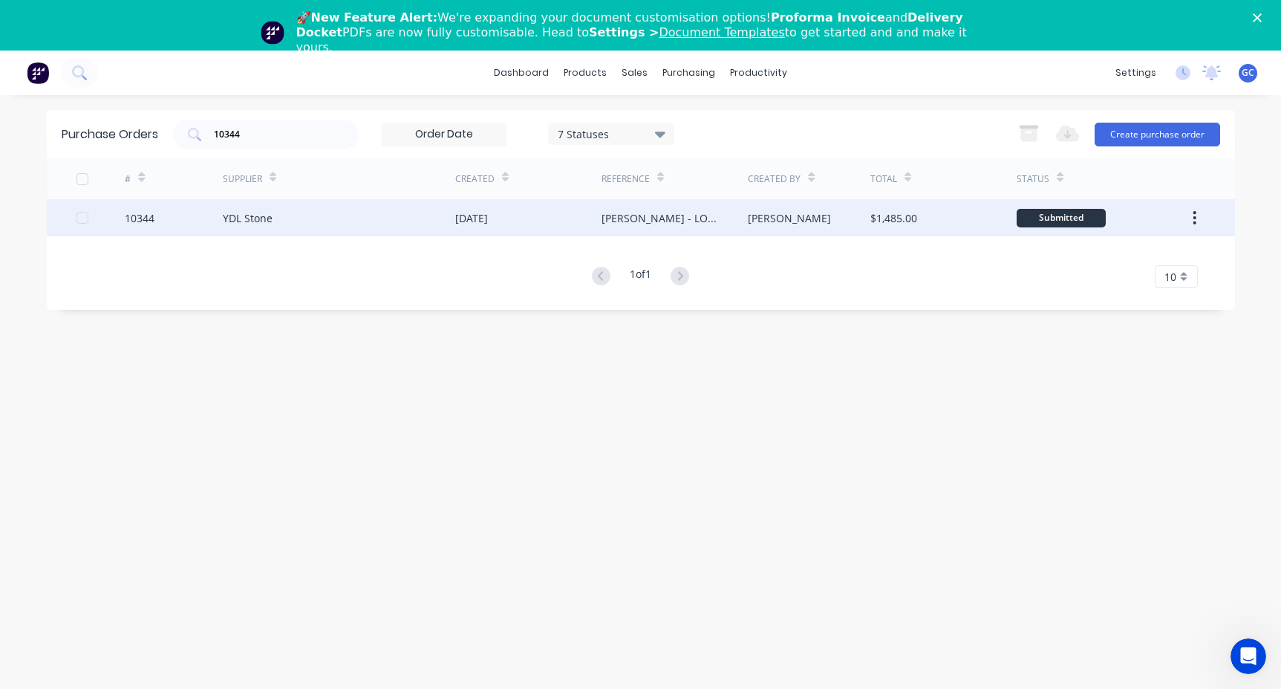
click at [140, 215] on div "10344" at bounding box center [140, 218] width 30 height 16
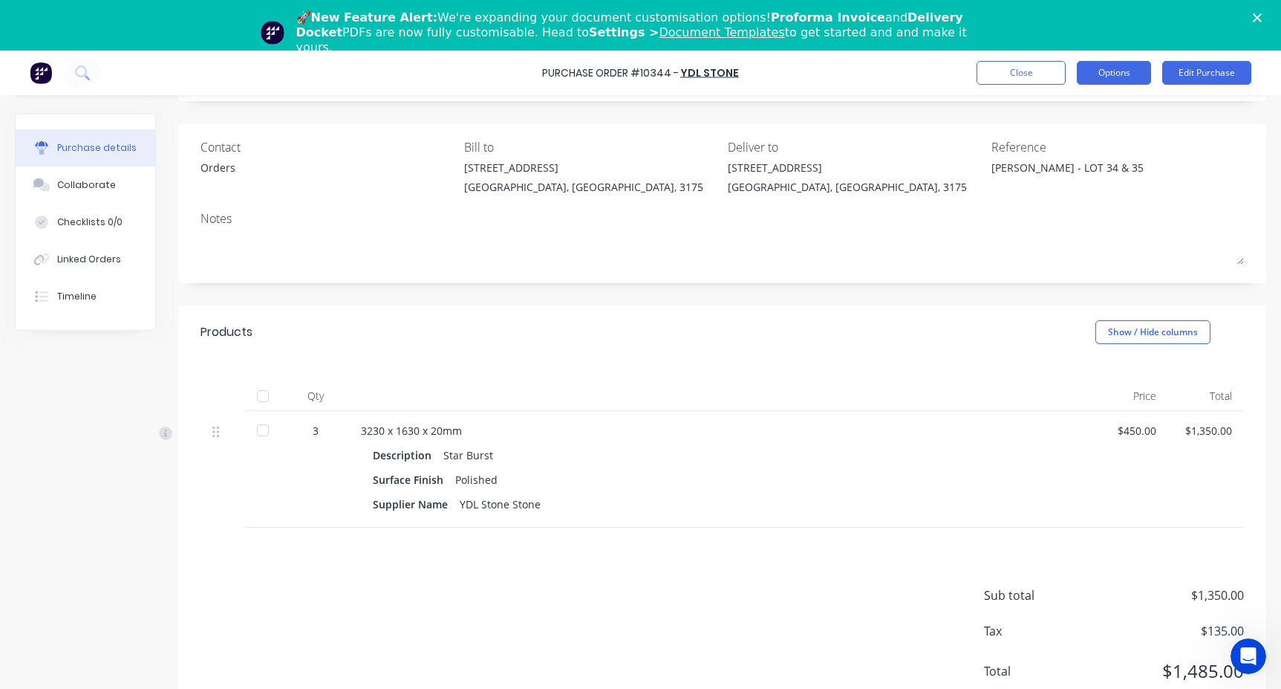
click at [1115, 72] on button "Options" at bounding box center [1114, 73] width 74 height 24
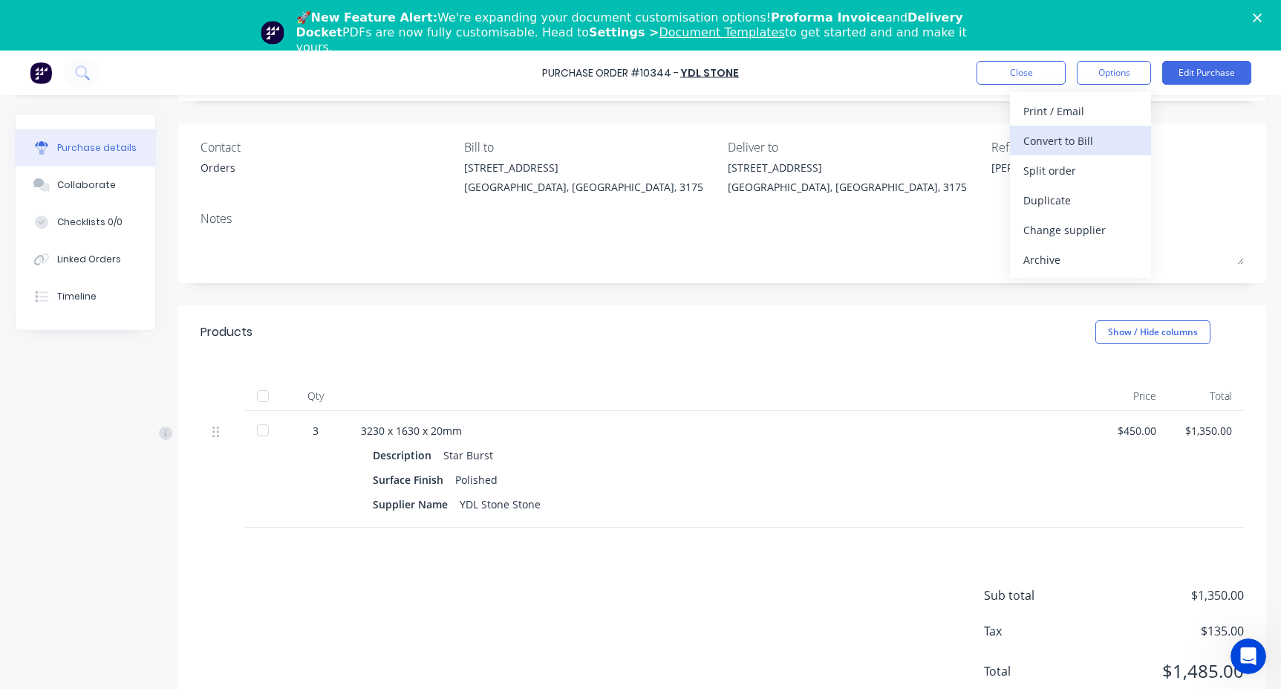
click at [1060, 141] on div "Convert to Bill" at bounding box center [1080, 141] width 114 height 22
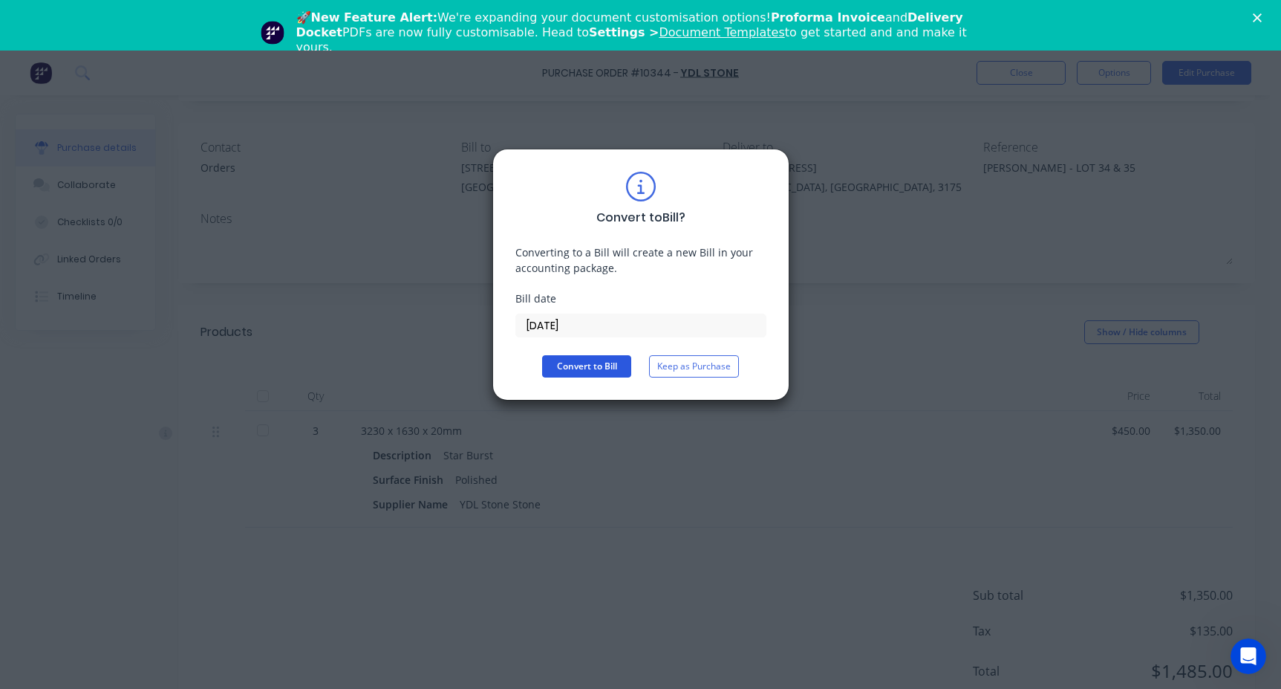
click at [603, 362] on button "Convert to Bill" at bounding box center [586, 366] width 89 height 22
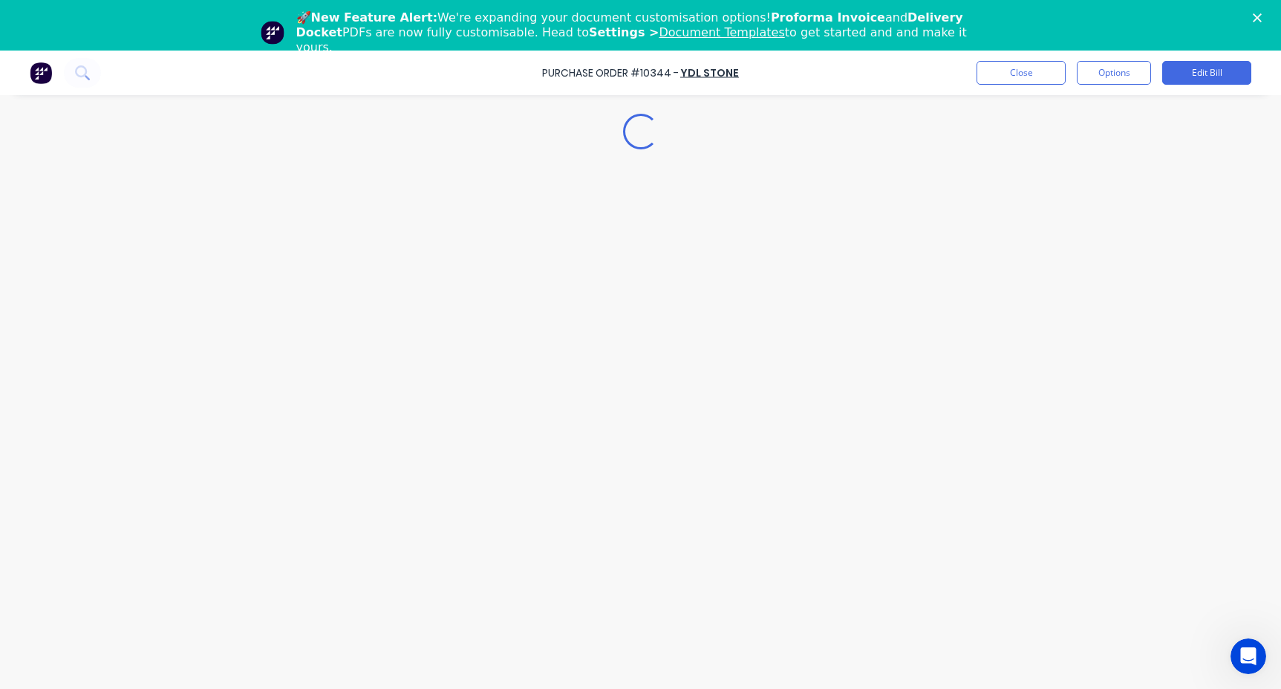
type textarea "x"
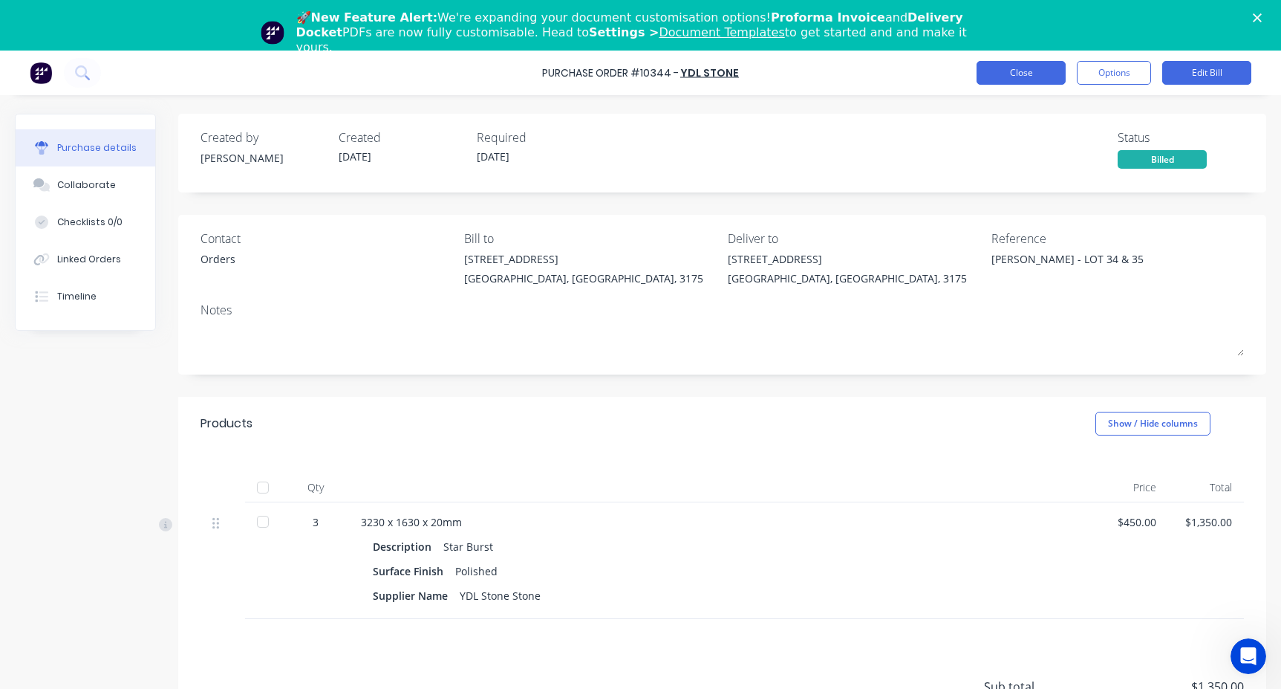
click at [1013, 72] on button "Close" at bounding box center [1021, 73] width 89 height 24
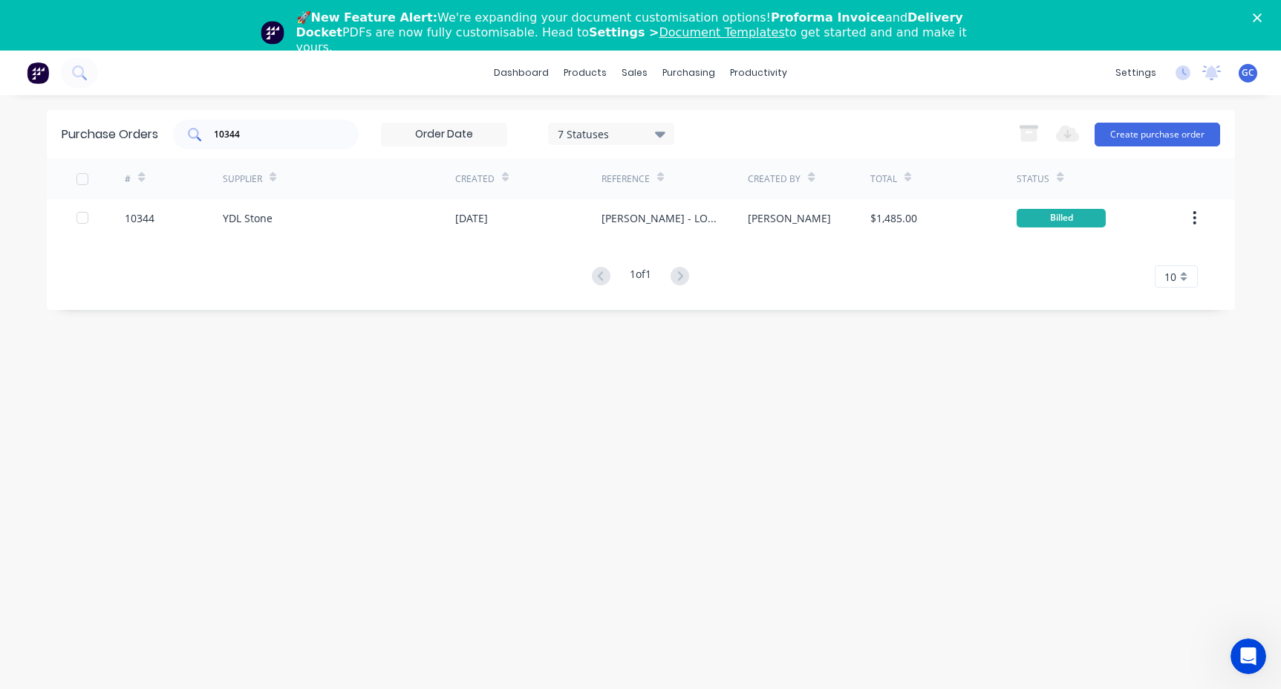
click at [249, 131] on div "10344" at bounding box center [266, 135] width 186 height 30
drag, startPoint x: 251, startPoint y: 131, endPoint x: 206, endPoint y: 135, distance: 44.7
click at [206, 135] on div "10344" at bounding box center [266, 135] width 186 height 30
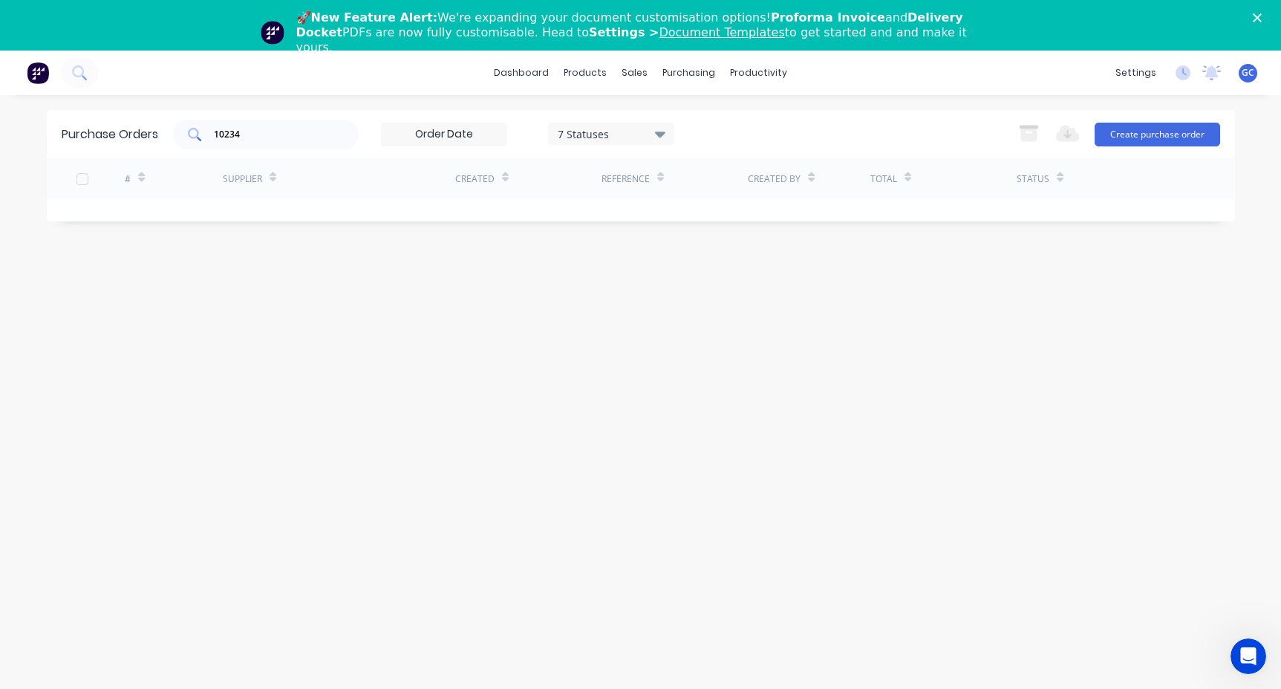
click at [249, 137] on input "10234" at bounding box center [273, 134] width 123 height 15
drag, startPoint x: 256, startPoint y: 134, endPoint x: 196, endPoint y: 132, distance: 59.4
click at [196, 132] on div "10234" at bounding box center [266, 135] width 186 height 30
type input "10347"
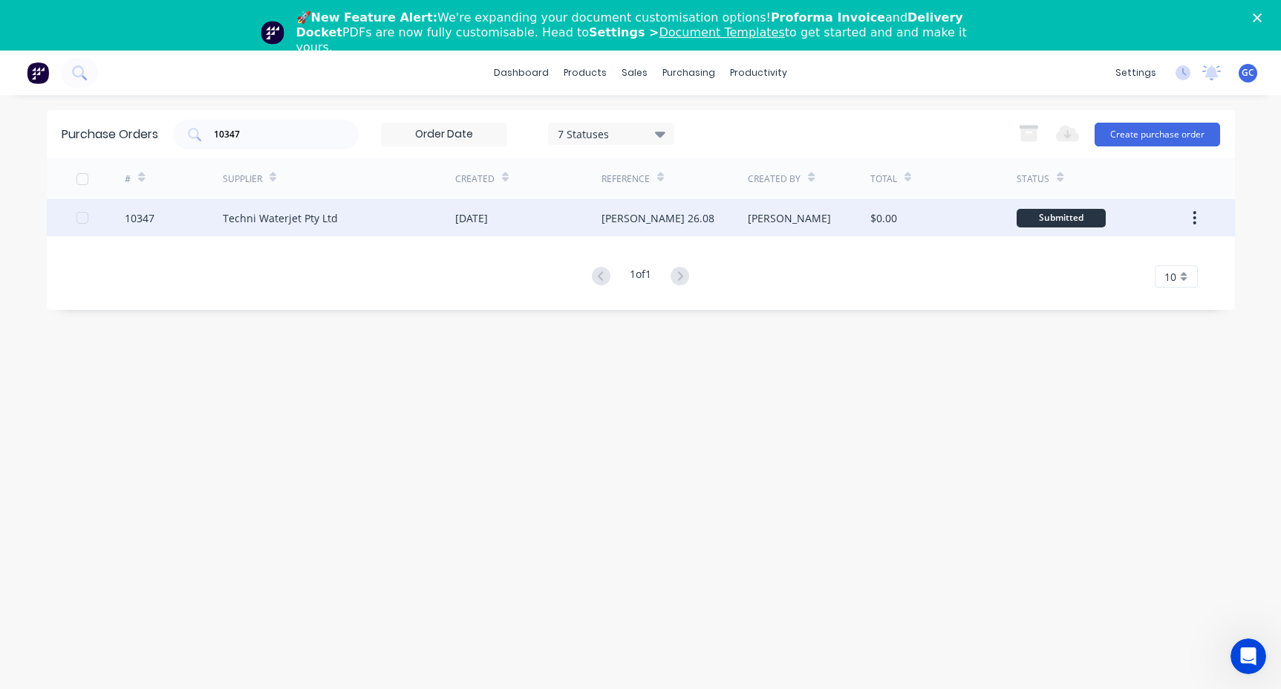
click at [137, 218] on div "10347" at bounding box center [140, 218] width 30 height 16
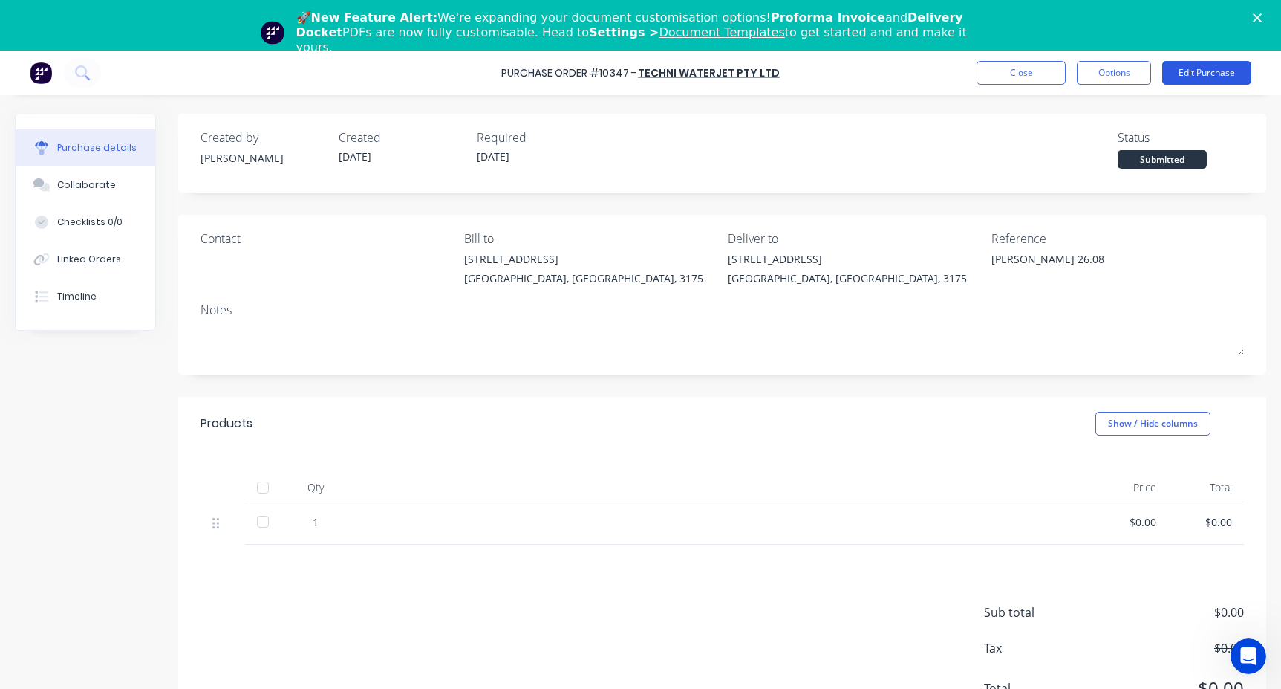
click at [1211, 70] on button "Edit Purchase" at bounding box center [1206, 73] width 89 height 24
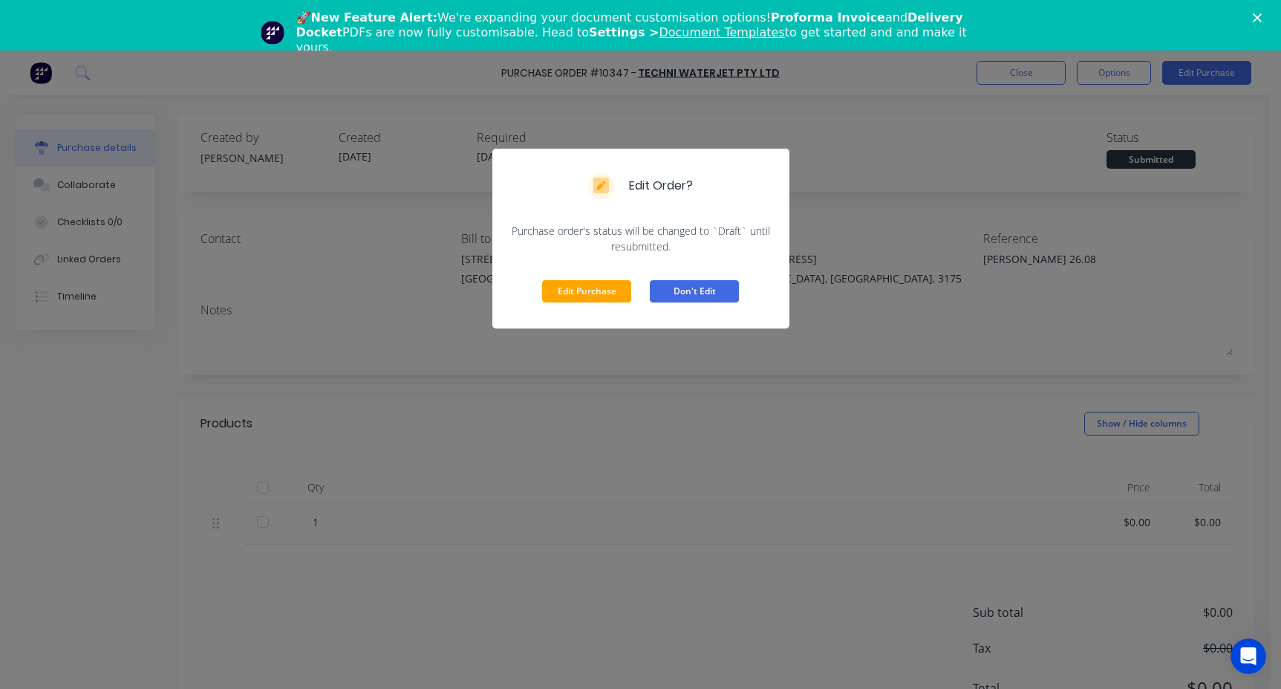
click at [695, 290] on button "Don't Edit" at bounding box center [694, 291] width 89 height 22
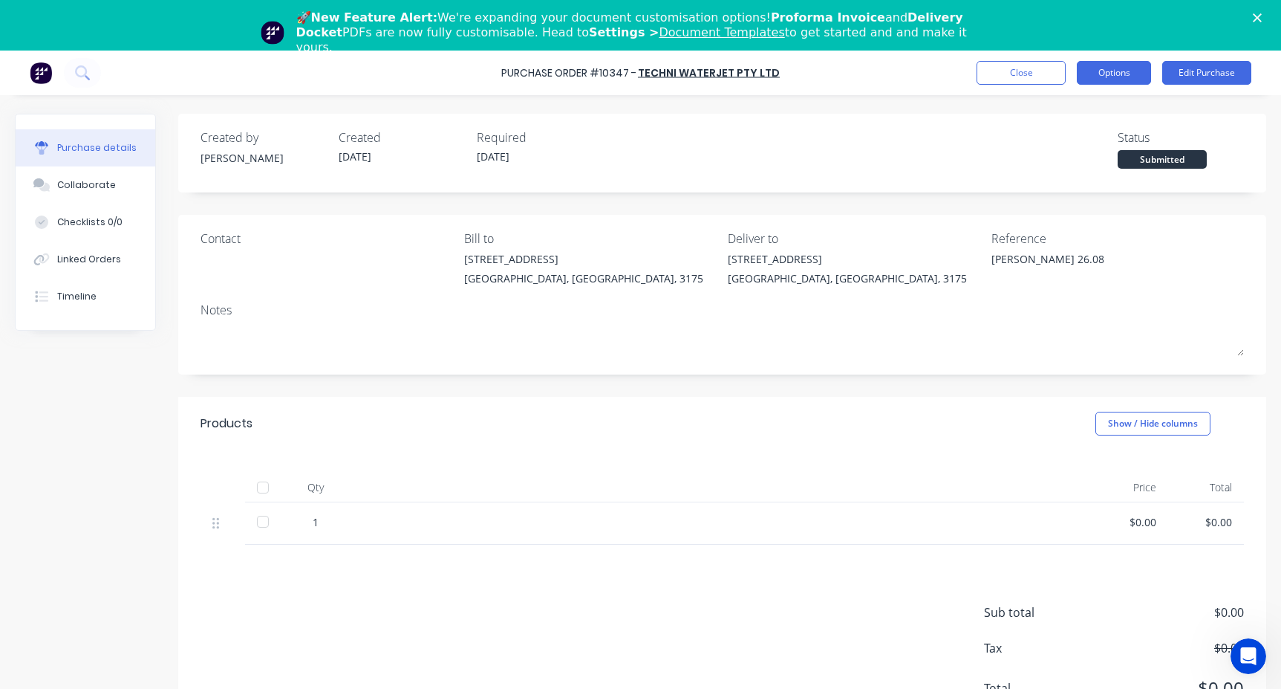
click at [1108, 73] on button "Options" at bounding box center [1114, 73] width 74 height 24
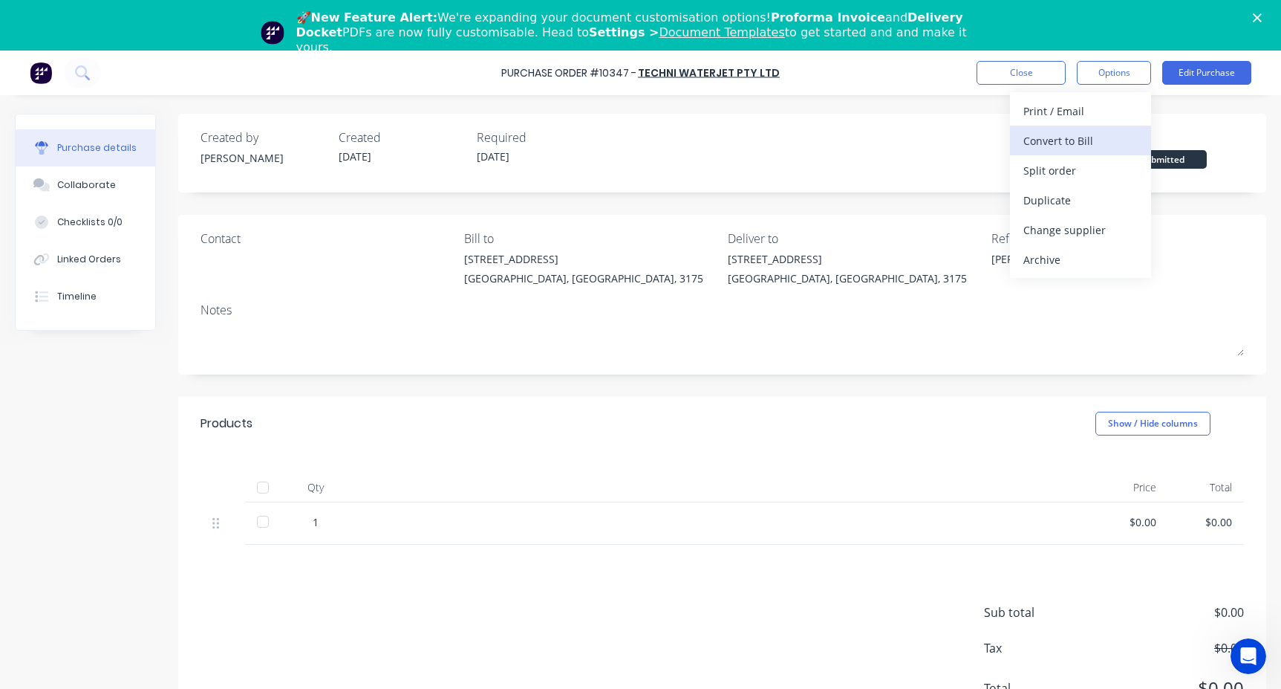
click at [1037, 141] on div "Convert to Bill" at bounding box center [1080, 141] width 114 height 22
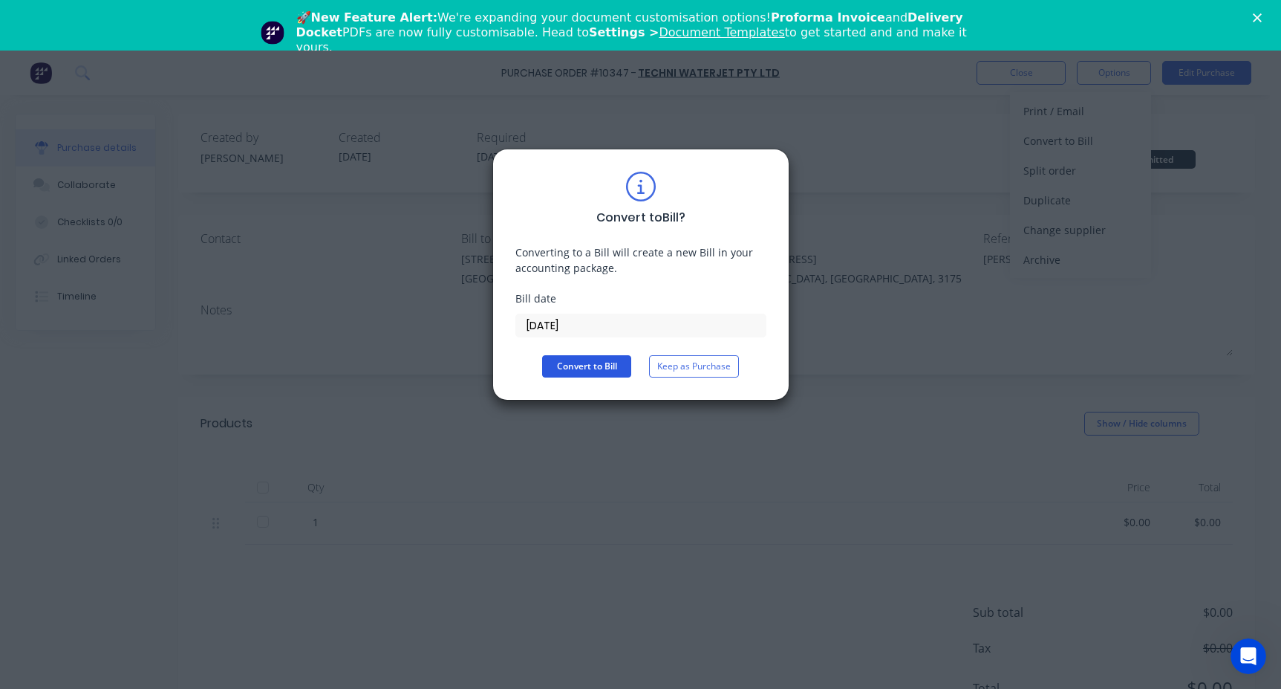
click at [608, 370] on button "Convert to Bill" at bounding box center [586, 366] width 89 height 22
type textarea "x"
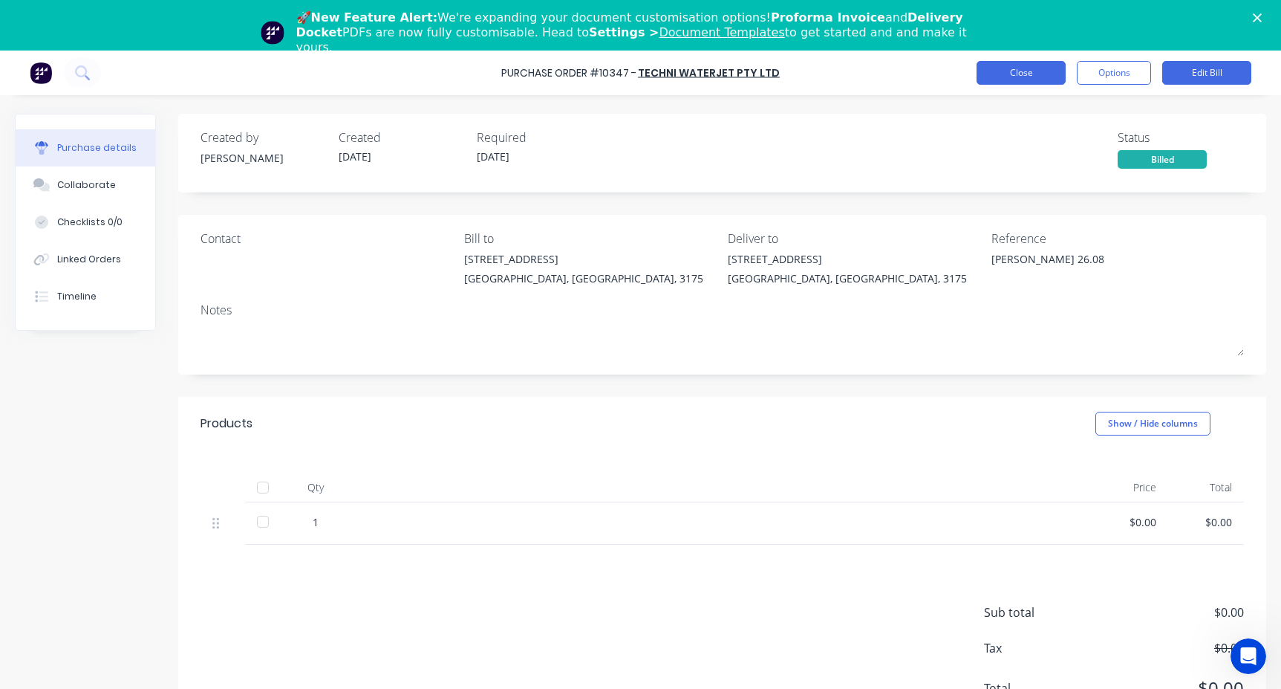
click at [1029, 72] on button "Close" at bounding box center [1021, 73] width 89 height 24
